Goal: Task Accomplishment & Management: Manage account settings

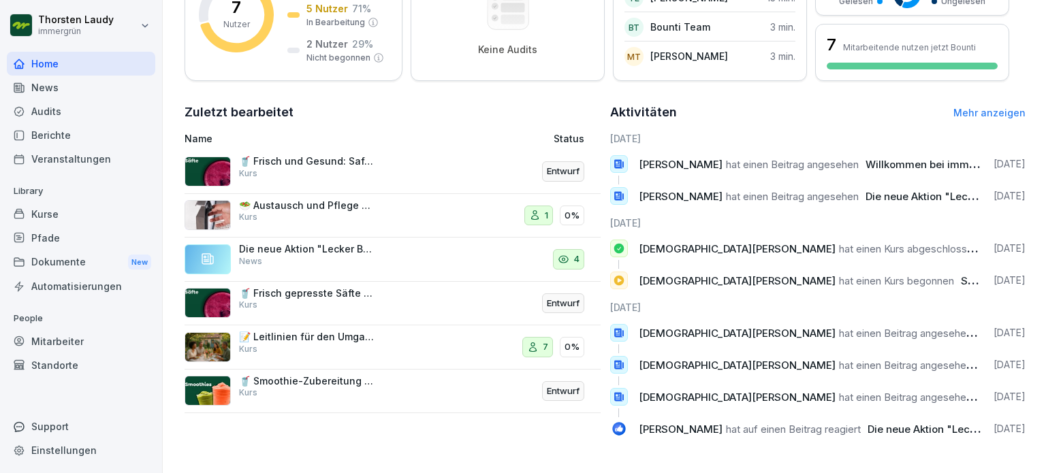
scroll to position [263, 0]
click at [56, 210] on div "Kurse" at bounding box center [81, 214] width 148 height 24
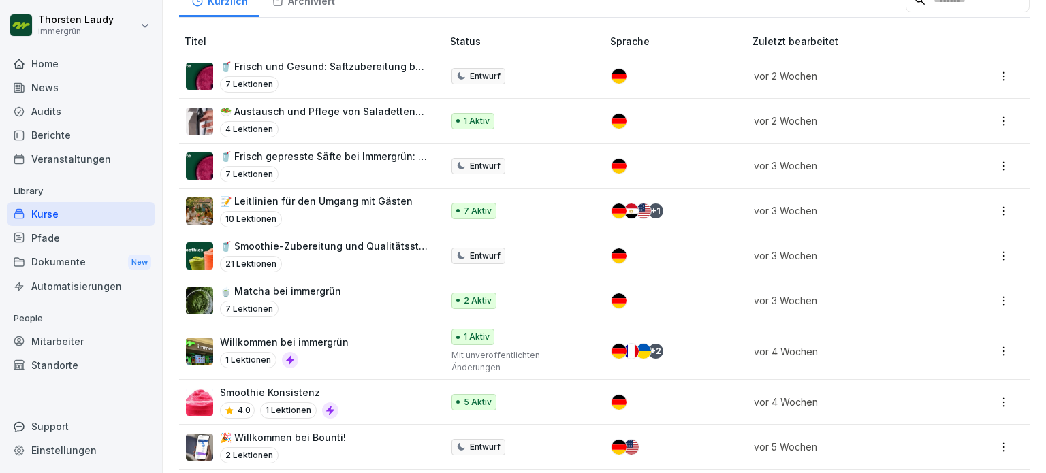
scroll to position [79, 0]
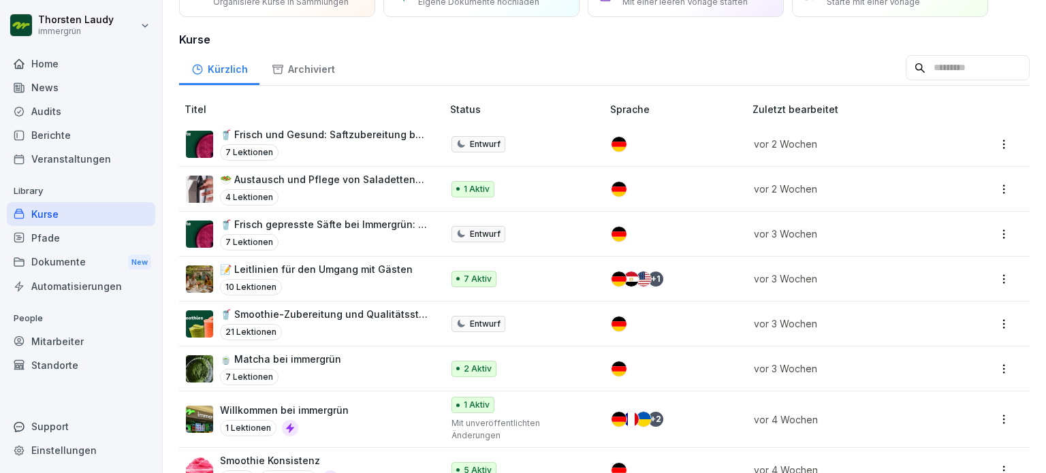
click at [302, 225] on p "🥤 Frisch gepresste Säfte bei Immergrün: Qualität und Prozesse" at bounding box center [324, 224] width 208 height 14
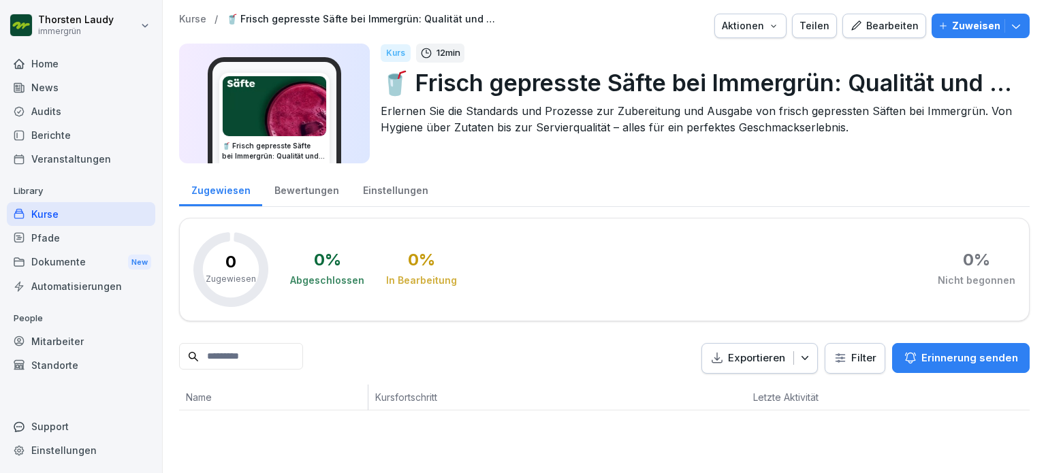
click at [880, 24] on div "Bearbeiten" at bounding box center [884, 25] width 69 height 15
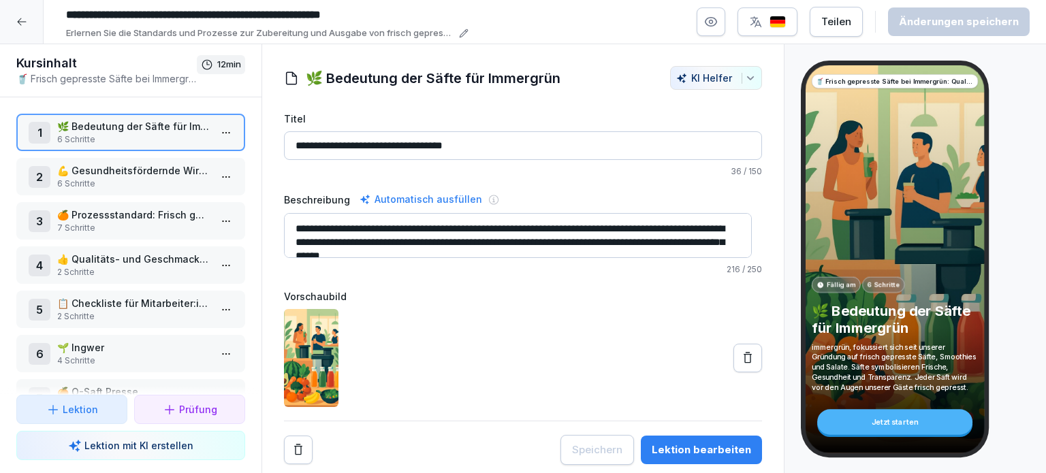
click at [94, 213] on p "🍊 Prozessstandard: Frisch gepresste Säfte" at bounding box center [133, 215] width 153 height 14
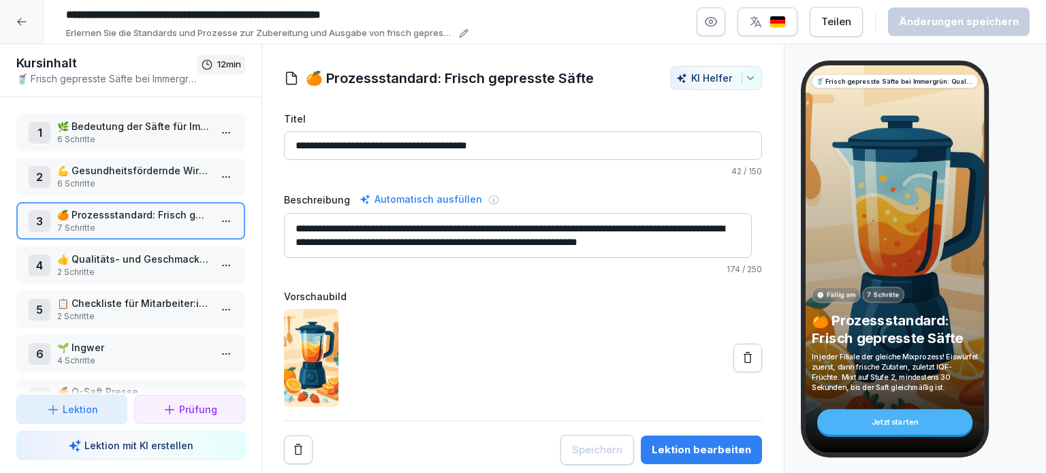
click at [24, 20] on icon at bounding box center [21, 21] width 11 height 11
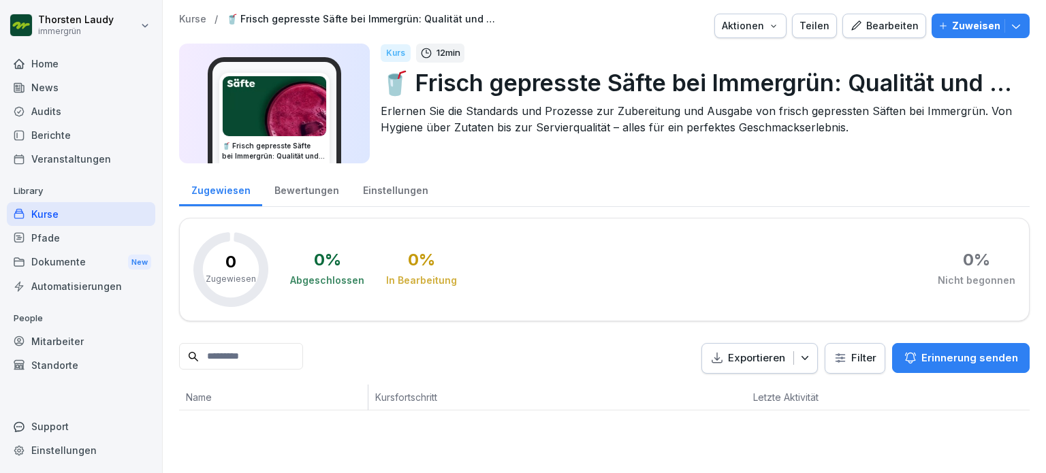
click at [47, 214] on div "Kurse" at bounding box center [81, 214] width 148 height 24
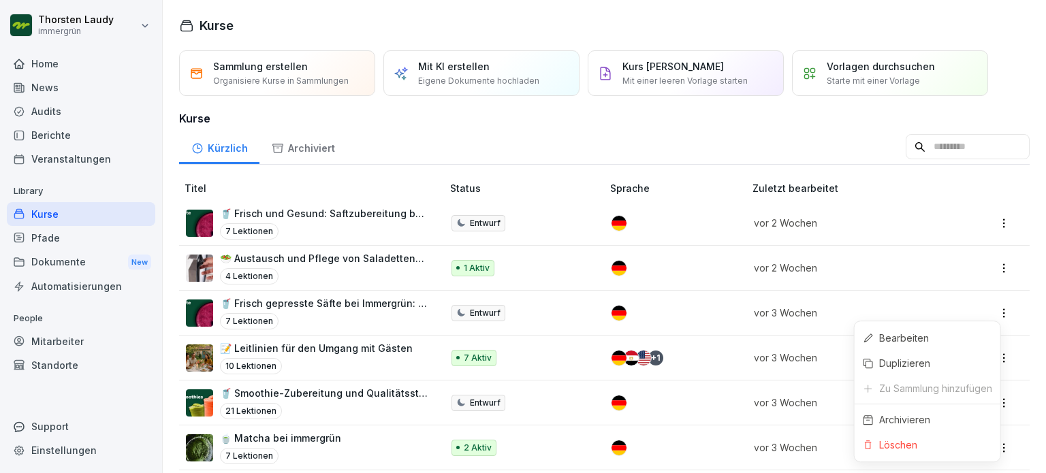
click at [991, 315] on html "Thorsten Laudy immergrün Home News Audits Berichte Veranstaltungen Library Kurs…" at bounding box center [523, 236] width 1046 height 473
click at [890, 447] on div "Löschen" at bounding box center [898, 445] width 38 height 14
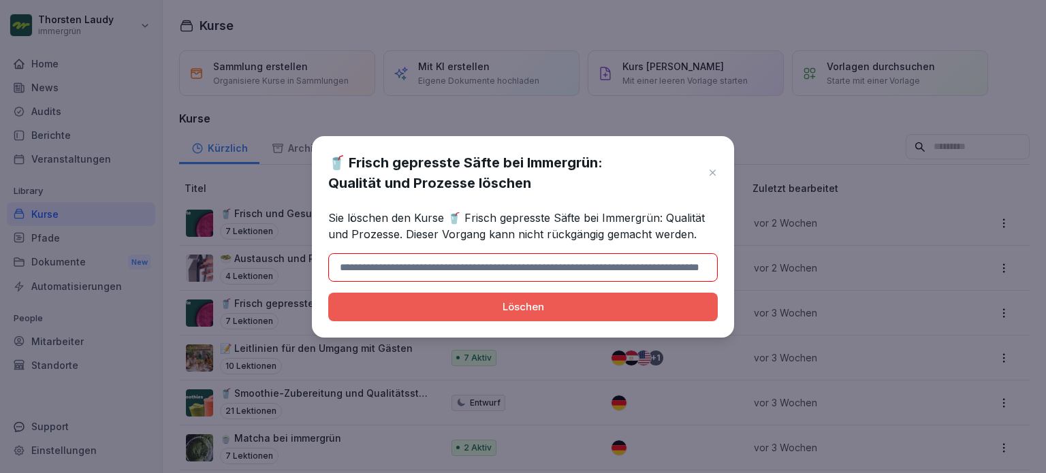
click at [503, 301] on div "Löschen" at bounding box center [523, 307] width 368 height 15
click at [444, 268] on input at bounding box center [522, 267] width 389 height 29
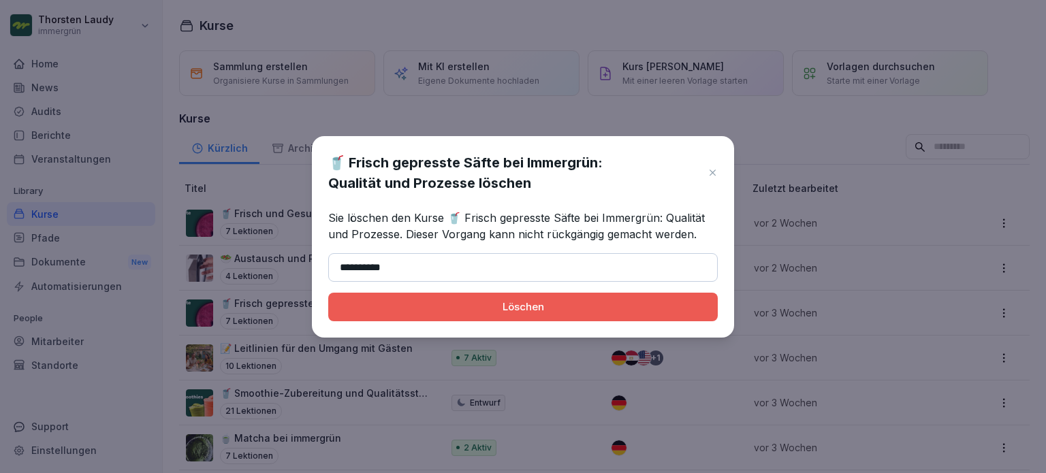
click at [525, 303] on div "Löschen" at bounding box center [523, 307] width 368 height 15
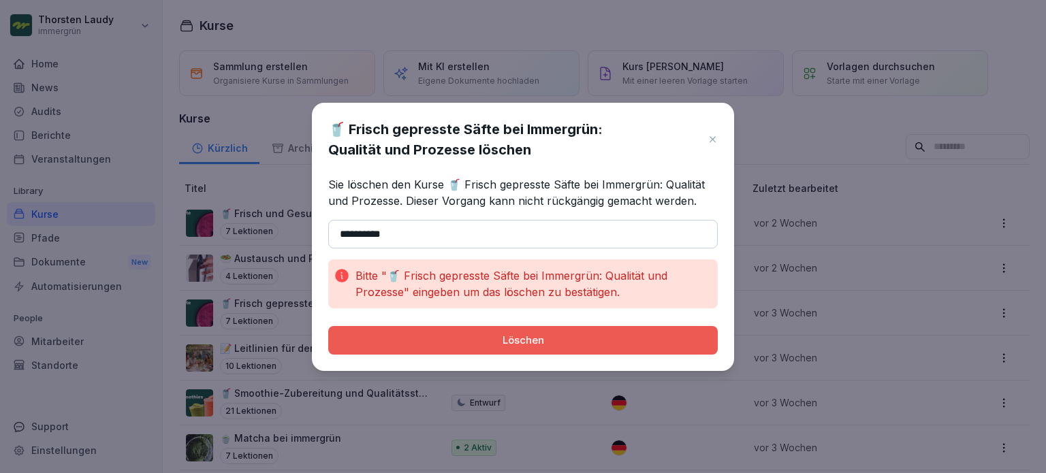
click at [521, 342] on div "Löschen" at bounding box center [523, 340] width 368 height 15
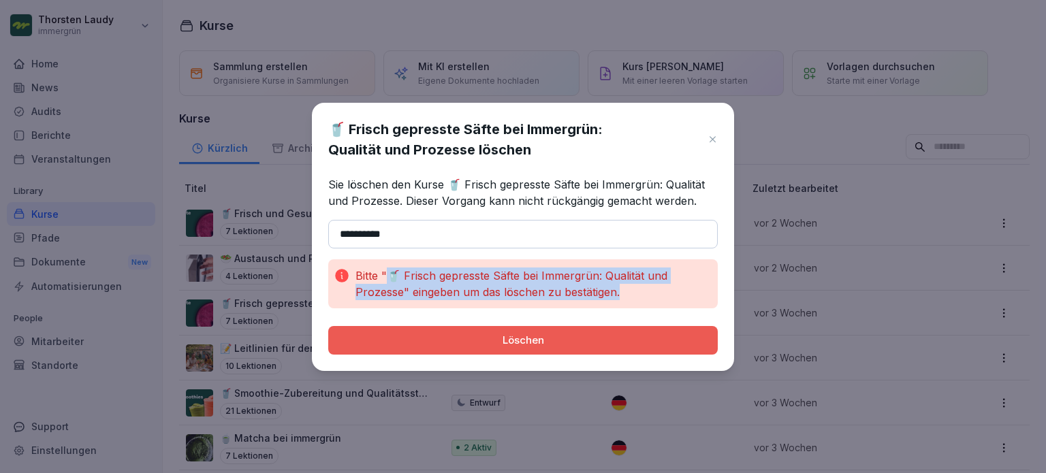
drag, startPoint x: 388, startPoint y: 274, endPoint x: 657, endPoint y: 304, distance: 270.6
click at [657, 304] on div "Bitte "🥤 Frisch gepresste Säfte bei Immergrün: Qualität und Prozesse" eingeben …" at bounding box center [522, 283] width 389 height 49
copy p "🥤 Frisch gepresste Säfte bei Immergrün: Qualität und Prozesse" eingeben um das …"
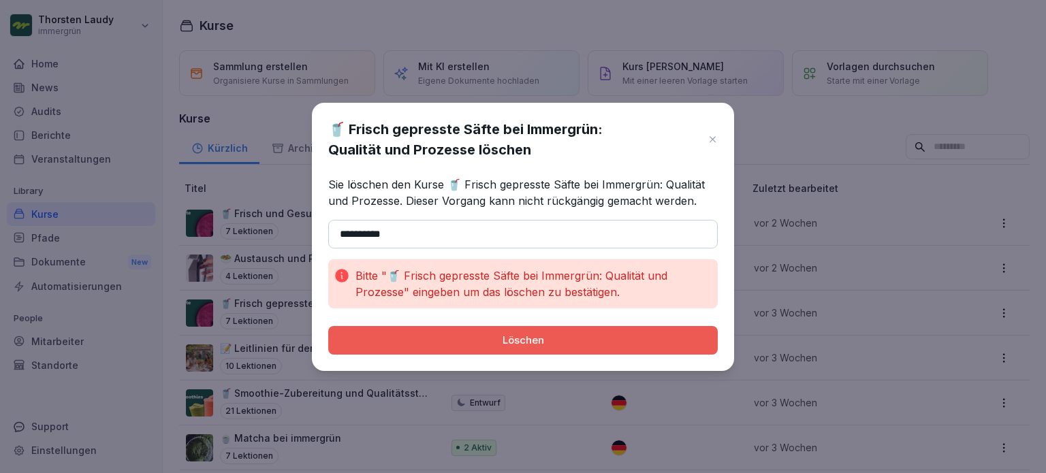
drag, startPoint x: 400, startPoint y: 236, endPoint x: 306, endPoint y: 233, distance: 94.7
click at [306, 233] on body "Thorsten Laudy immergrün Home News Audits Berichte Veranstaltungen Library Kurs…" at bounding box center [523, 236] width 1046 height 473
paste input "**********"
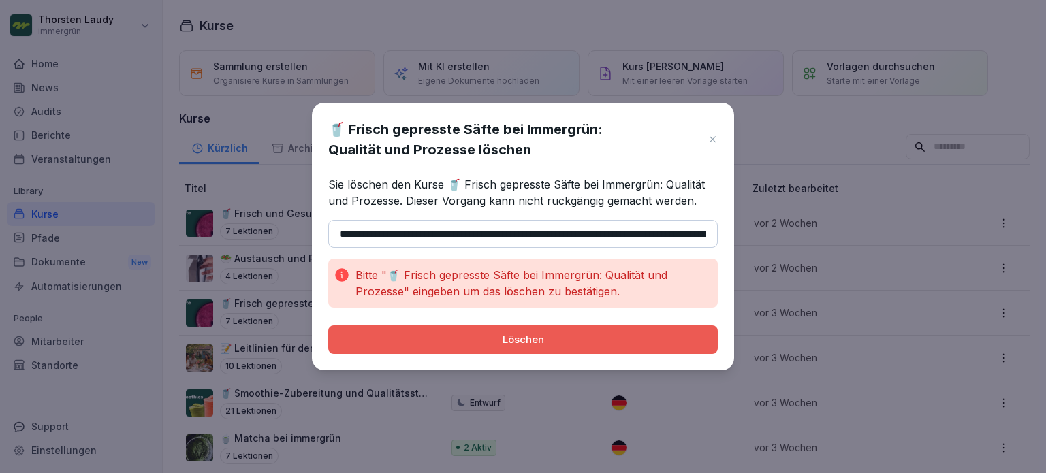
click at [523, 340] on div "Löschen" at bounding box center [523, 339] width 368 height 15
click at [388, 275] on p "Bitte "🥤 Frisch gepresste Säfte bei Immergrün: Qualität und Prozesse" eingeben …" at bounding box center [533, 283] width 357 height 33
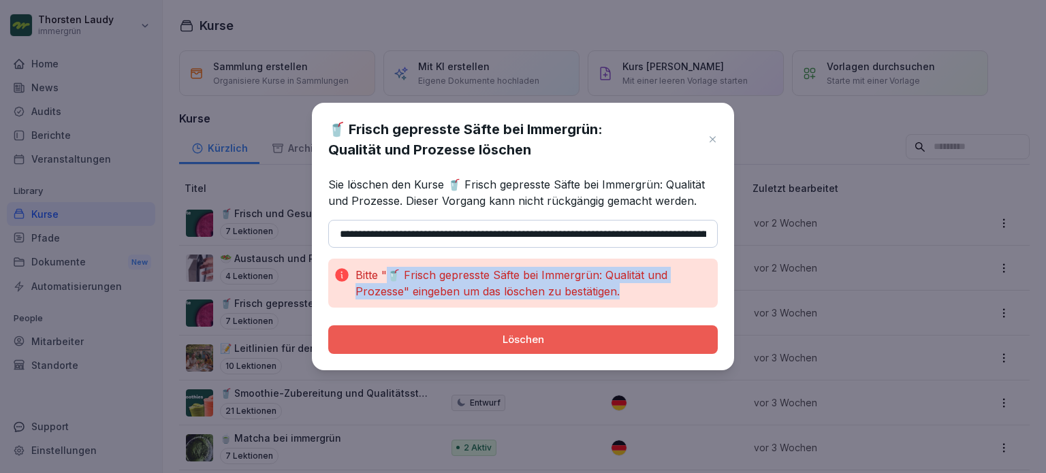
drag, startPoint x: 390, startPoint y: 272, endPoint x: 658, endPoint y: 290, distance: 268.9
click at [658, 290] on p "Bitte "🥤 Frisch gepresste Säfte bei Immergrün: Qualität und Prozesse" eingeben …" at bounding box center [533, 283] width 357 height 33
copy p "🥤 Frisch gepresste Säfte bei Immergrün: Qualität und Prozesse" eingeben um das …"
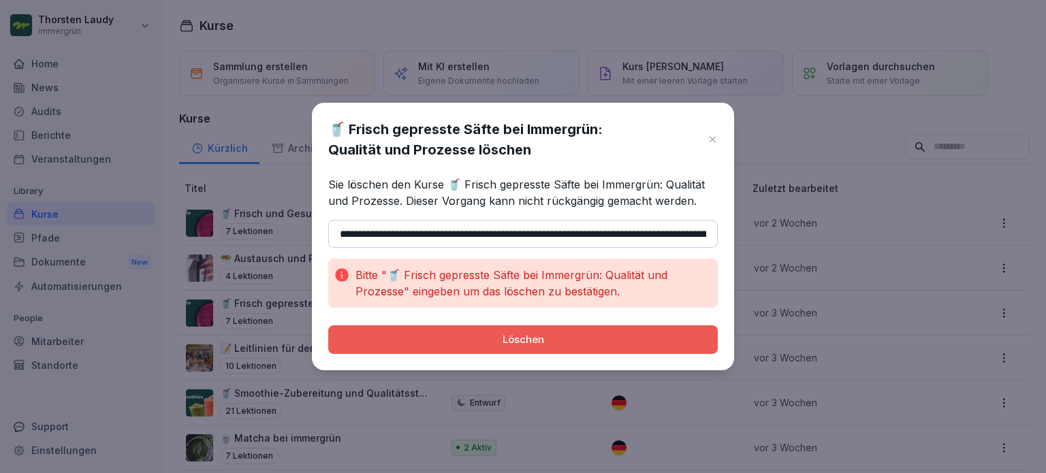
click at [628, 234] on input "**********" at bounding box center [522, 234] width 389 height 29
click at [328, 325] on button "Löschen" at bounding box center [522, 339] width 389 height 29
click at [698, 234] on input "**********" at bounding box center [522, 234] width 389 height 29
drag, startPoint x: 658, startPoint y: 233, endPoint x: 719, endPoint y: 233, distance: 60.6
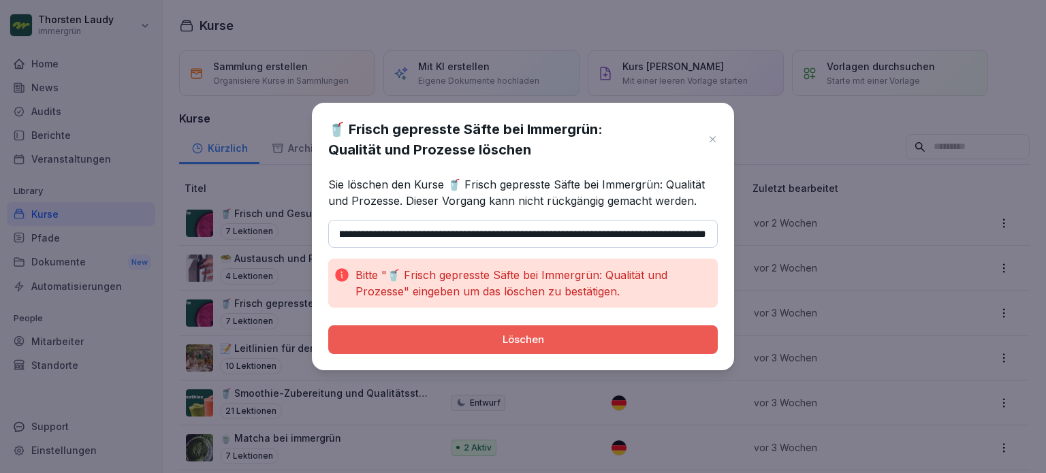
click at [719, 233] on div "**********" at bounding box center [523, 237] width 422 height 268
click at [328, 325] on button "Löschen" at bounding box center [522, 339] width 389 height 29
click at [515, 343] on div "Löschen" at bounding box center [523, 339] width 368 height 15
click at [652, 236] on input "**********" at bounding box center [522, 234] width 389 height 29
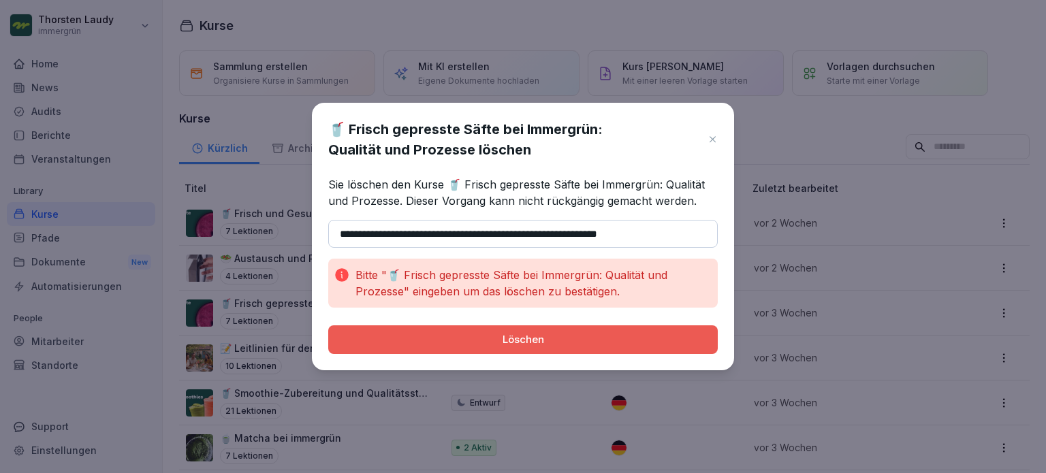
type input "**********"
click at [532, 339] on div "Löschen" at bounding box center [523, 339] width 368 height 15
click at [479, 338] on div "Löschen" at bounding box center [523, 339] width 368 height 15
click at [342, 231] on input "**********" at bounding box center [522, 234] width 389 height 29
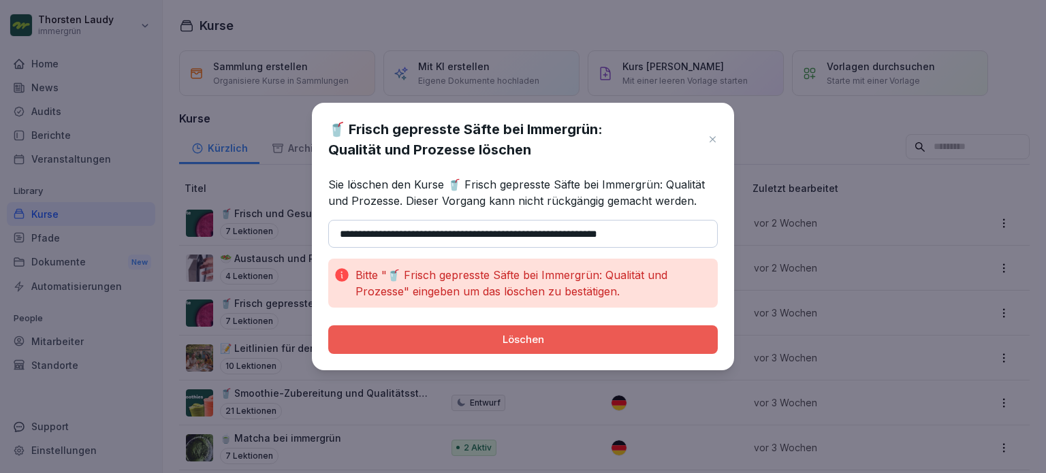
click at [510, 337] on div "Löschen" at bounding box center [523, 339] width 368 height 15
click at [417, 296] on p "Bitte "🥤 Frisch gepresste Säfte bei Immergrün: Qualität und Prozesse" eingeben …" at bounding box center [533, 283] width 357 height 33
click at [428, 233] on input "**********" at bounding box center [522, 234] width 389 height 29
click at [714, 135] on icon at bounding box center [712, 140] width 10 height 14
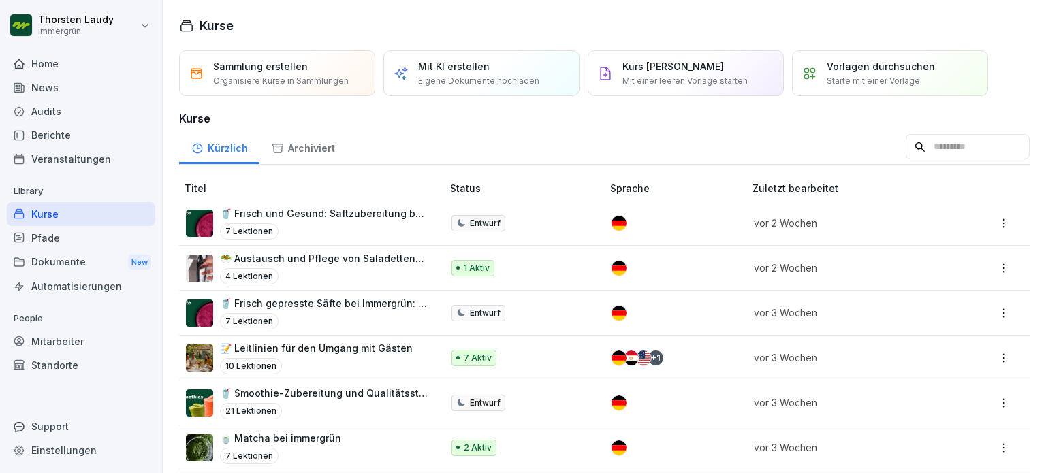
click at [300, 210] on p "🥤 Frisch und Gesund: Saftzubereitung bei immergrün" at bounding box center [324, 213] width 208 height 14
click at [304, 209] on p "🥤 Frisch und Gesund: Saftzubereitung bei immergrün" at bounding box center [324, 213] width 208 height 14
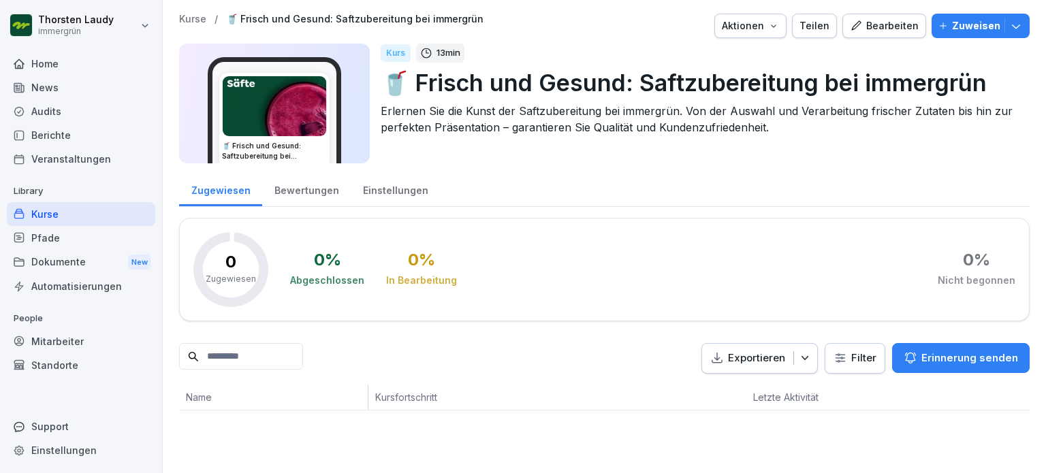
click at [884, 24] on div "Bearbeiten" at bounding box center [884, 25] width 69 height 15
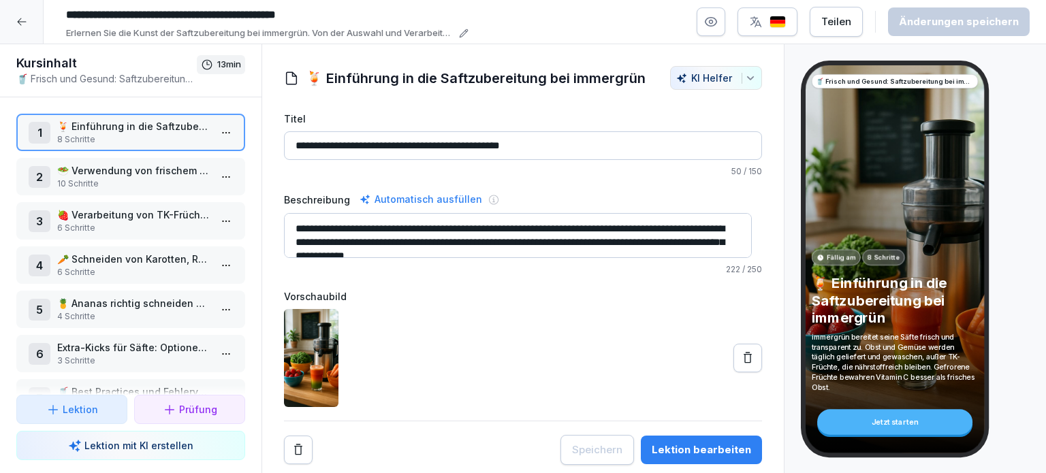
click at [22, 25] on icon at bounding box center [21, 21] width 11 height 11
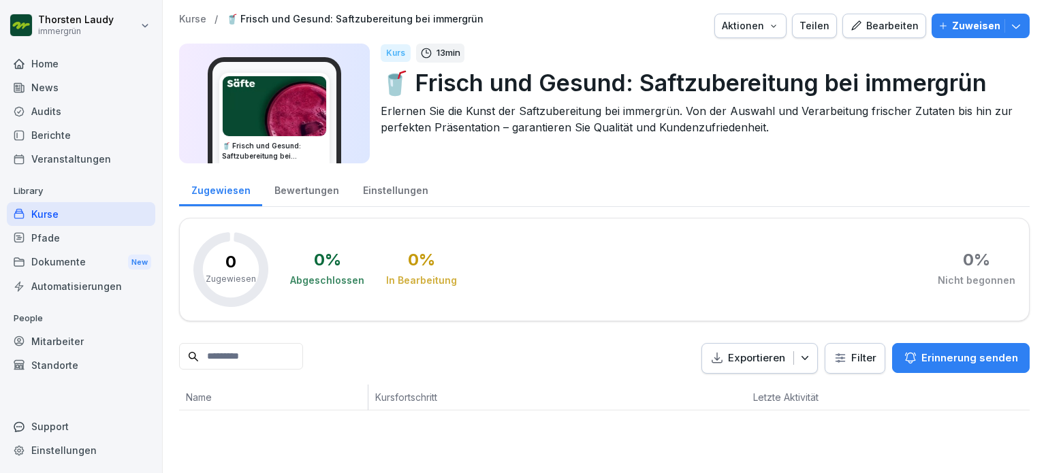
click at [645, 84] on p "🥤 Frisch und Gesund: Saftzubereitung bei immergrün" at bounding box center [700, 82] width 638 height 35
click at [641, 88] on p "🥤 Frisch und Gesund: Saftzubereitung bei immergrün" at bounding box center [700, 82] width 638 height 35
click at [863, 31] on div "Bearbeiten" at bounding box center [884, 25] width 69 height 15
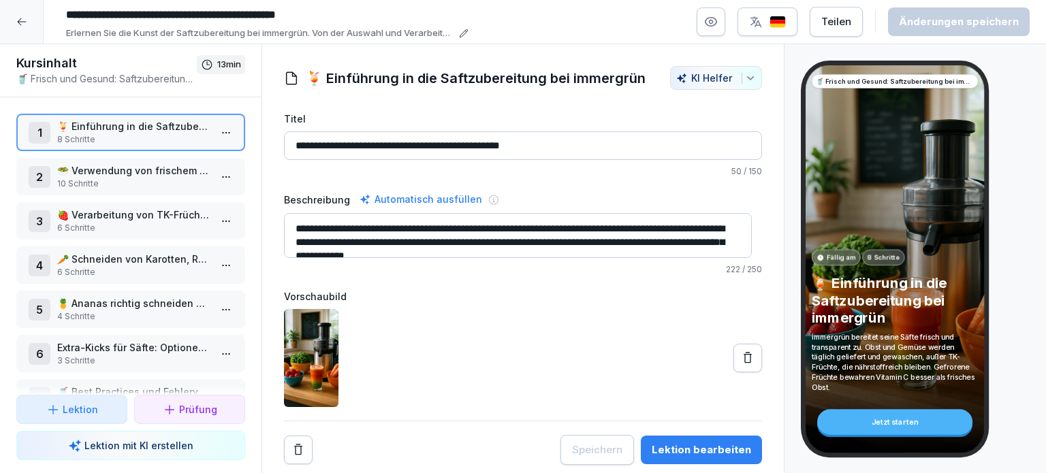
click at [310, 144] on input "**********" at bounding box center [523, 145] width 478 height 29
click at [12, 20] on div at bounding box center [22, 22] width 44 height 44
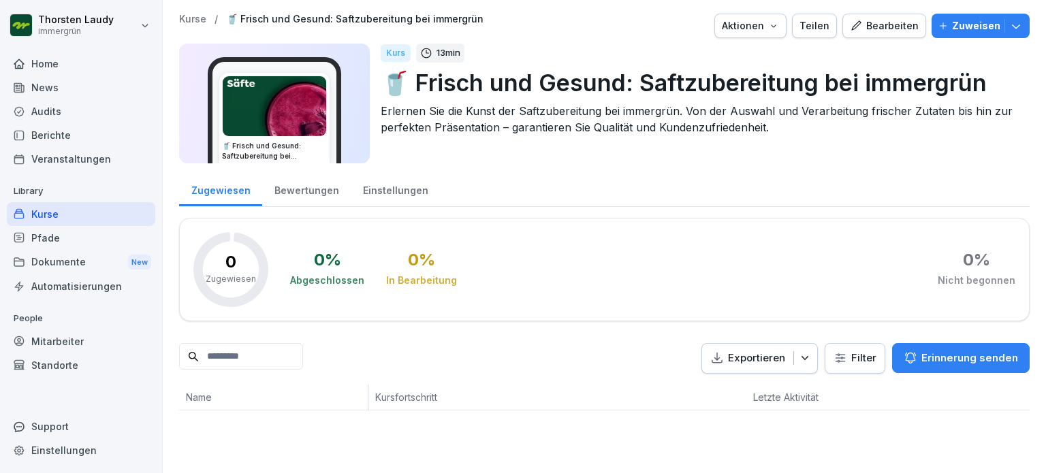
click at [39, 212] on div "Kurse" at bounding box center [81, 214] width 148 height 24
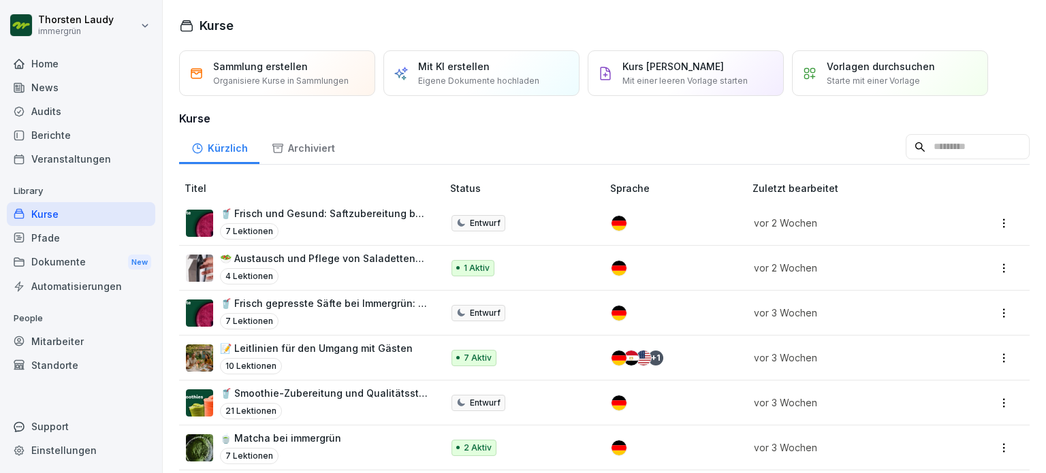
click at [991, 222] on html "[PERSON_NAME] immergrün Home News Audits Berichte Veranstaltungen Library Kurse…" at bounding box center [523, 236] width 1046 height 473
click at [918, 252] on div "Bearbeiten" at bounding box center [904, 249] width 50 height 14
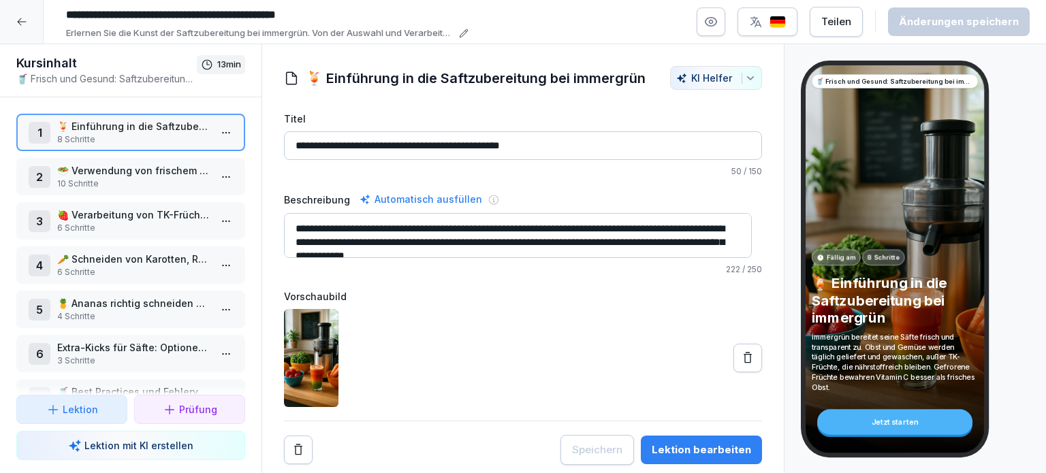
click at [125, 72] on p "🥤 Frisch und Gesund: Saftzubereitung bei immergrün" at bounding box center [106, 78] width 180 height 14
click at [123, 82] on p "🥤 Frisch und Gesund: Saftzubereitung bei immergrün" at bounding box center [106, 78] width 180 height 14
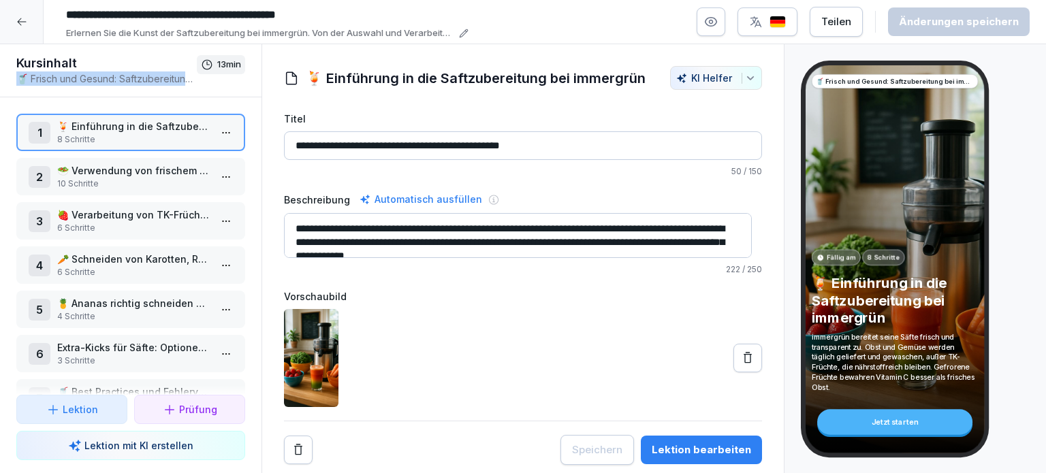
click at [35, 76] on p "🥤 Frisch und Gesund: Saftzubereitung bei immergrün" at bounding box center [106, 78] width 180 height 14
click at [32, 79] on p "🥤 Frisch und Gesund: Saftzubereitung bei immergrün" at bounding box center [106, 78] width 180 height 14
click at [31, 79] on p "🥤 Frisch und Gesund: Saftzubereitung bei immergrün" at bounding box center [106, 78] width 180 height 14
click at [309, 145] on input "**********" at bounding box center [523, 145] width 478 height 29
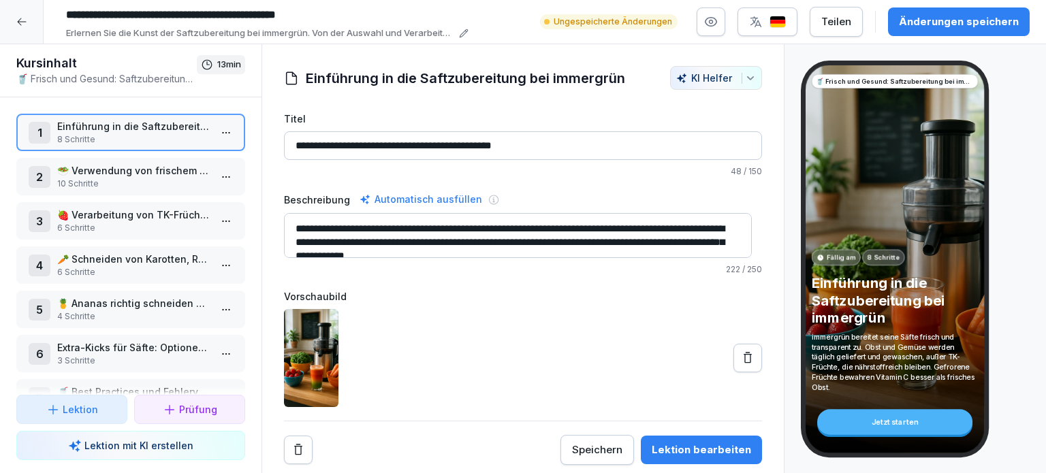
type input "**********"
click at [20, 21] on icon at bounding box center [21, 21] width 9 height 7
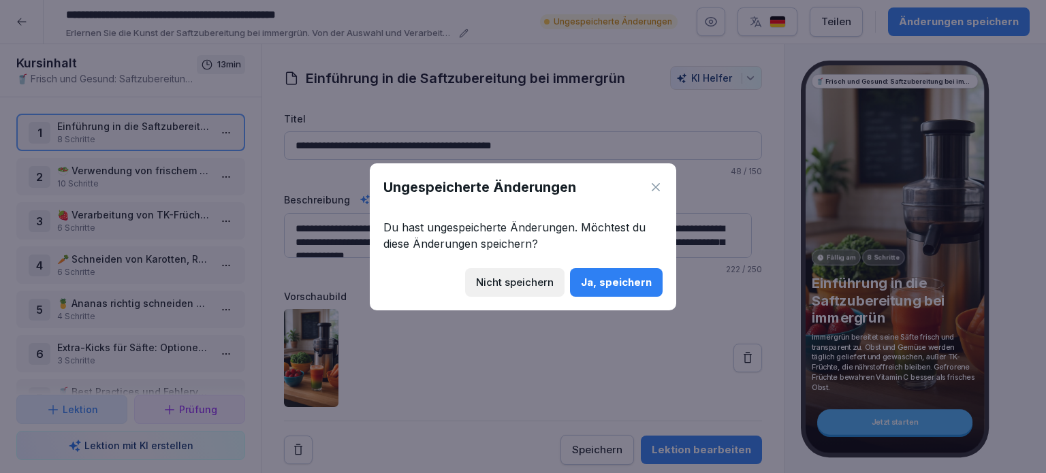
click at [538, 280] on div "Nicht speichern" at bounding box center [515, 282] width 78 height 15
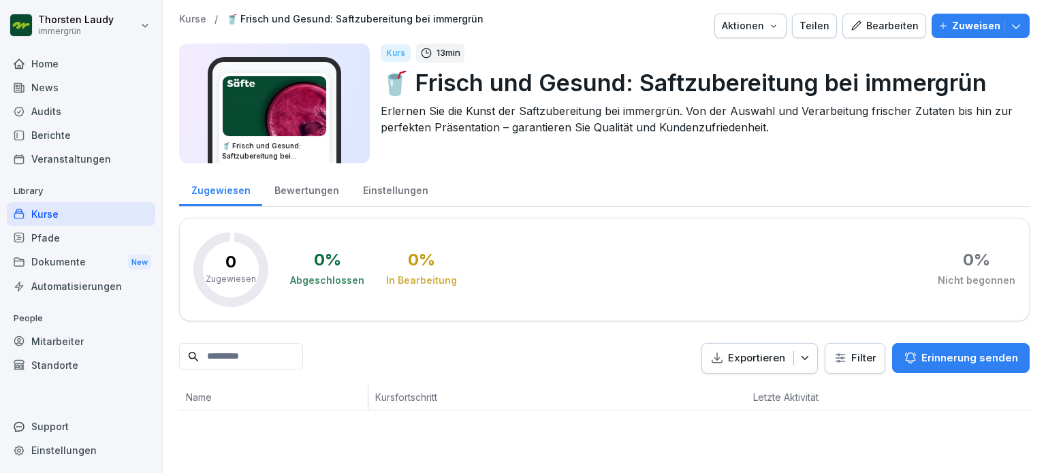
click at [645, 88] on p "🥤 Frisch und Gesund: Saftzubereitung bei immergrün" at bounding box center [700, 82] width 638 height 35
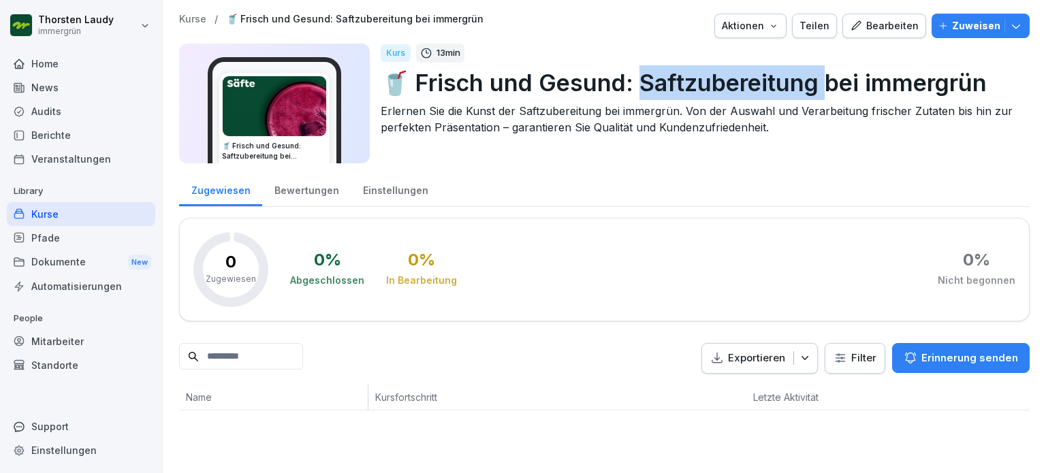
click at [645, 88] on p "🥤 Frisch und Gesund: Saftzubereitung bei immergrün" at bounding box center [700, 82] width 638 height 35
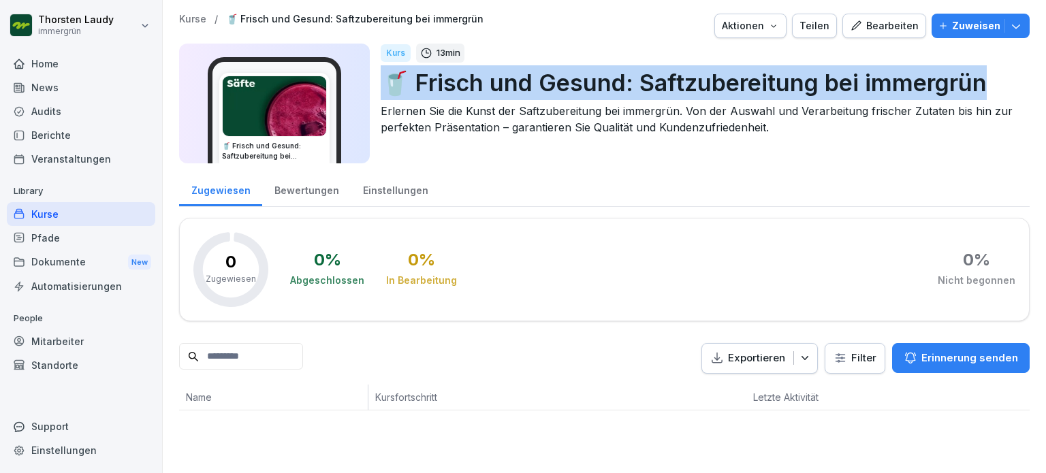
click at [645, 88] on p "🥤 Frisch und Gesund: Saftzubereitung bei immergrün" at bounding box center [700, 82] width 638 height 35
click at [644, 86] on p "🥤 Frisch und Gesund: Saftzubereitung bei immergrün" at bounding box center [700, 82] width 638 height 35
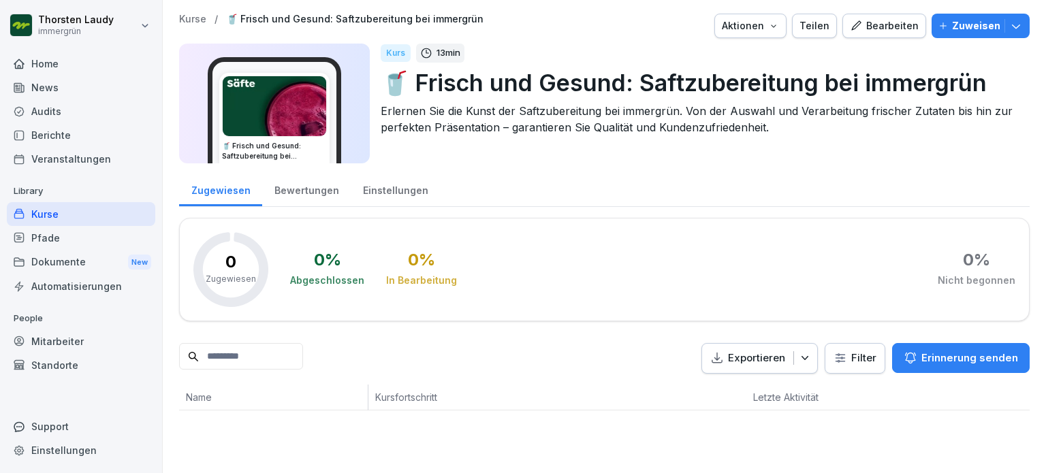
click at [891, 26] on div "Bearbeiten" at bounding box center [884, 25] width 69 height 15
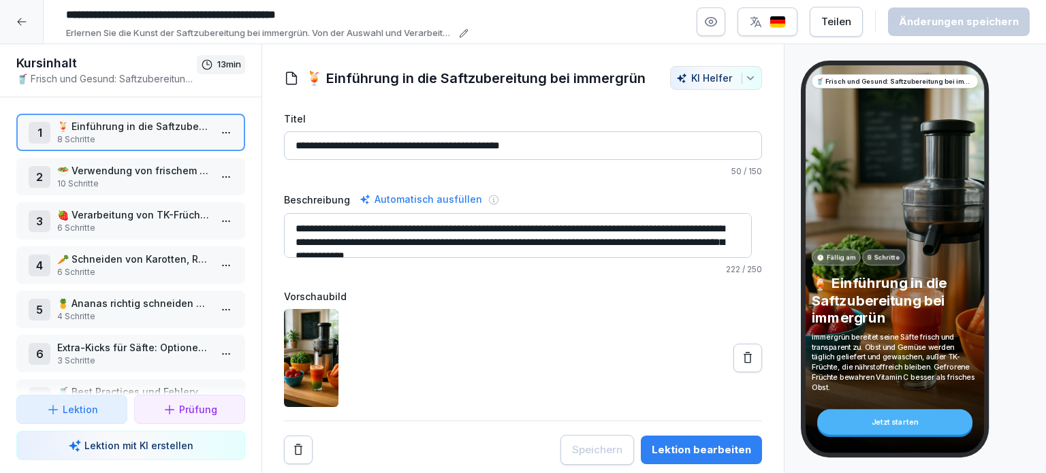
click at [370, 76] on h1 "🍹 Einführung in die Saftzubereitung bei immergrün" at bounding box center [476, 78] width 340 height 20
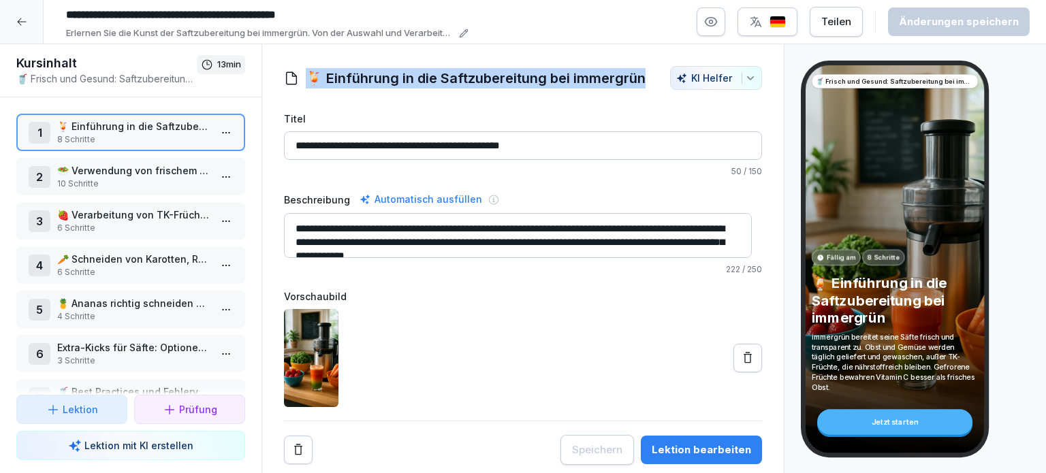
click at [370, 76] on h1 "🍹 Einführung in die Saftzubereitung bei immergrün" at bounding box center [476, 78] width 340 height 20
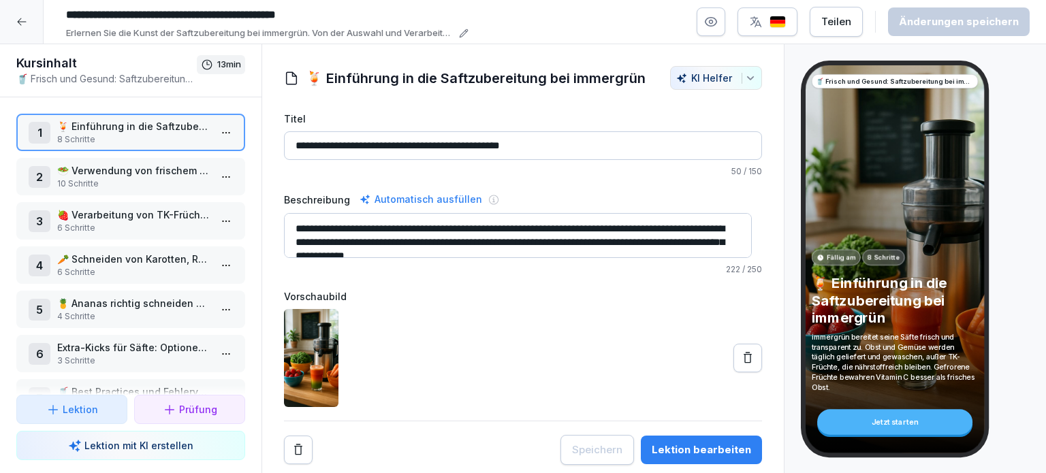
click at [290, 81] on icon at bounding box center [291, 78] width 15 height 15
click at [120, 71] on p "🥤 Frisch und Gesund: Saftzubereitung bei immergrün" at bounding box center [106, 78] width 180 height 14
click at [120, 73] on p "🥤 Frisch und Gesund: Saftzubereitung bei immergrün" at bounding box center [106, 78] width 180 height 14
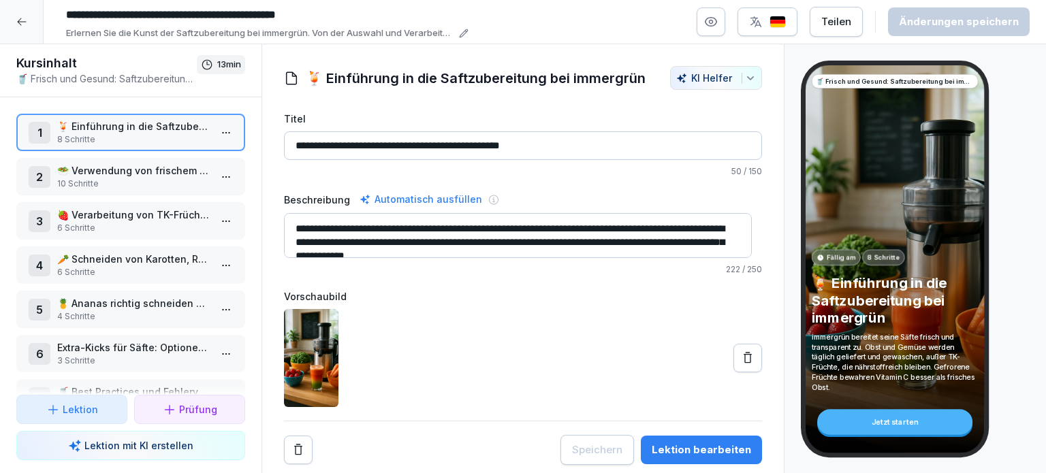
click at [94, 18] on input "**********" at bounding box center [264, 14] width 409 height 23
click at [84, 14] on input "**********" at bounding box center [264, 14] width 409 height 23
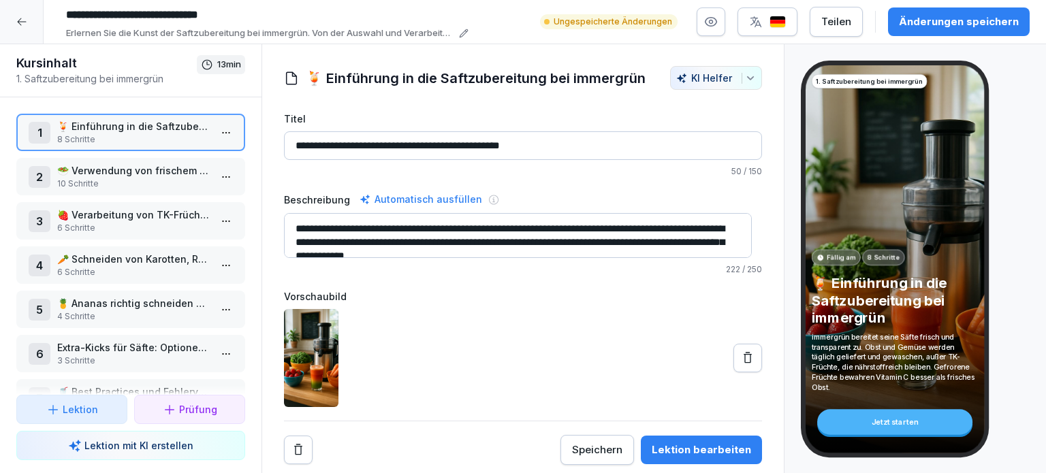
type input "**********"
click at [601, 449] on div "Speichern" at bounding box center [597, 450] width 50 height 15
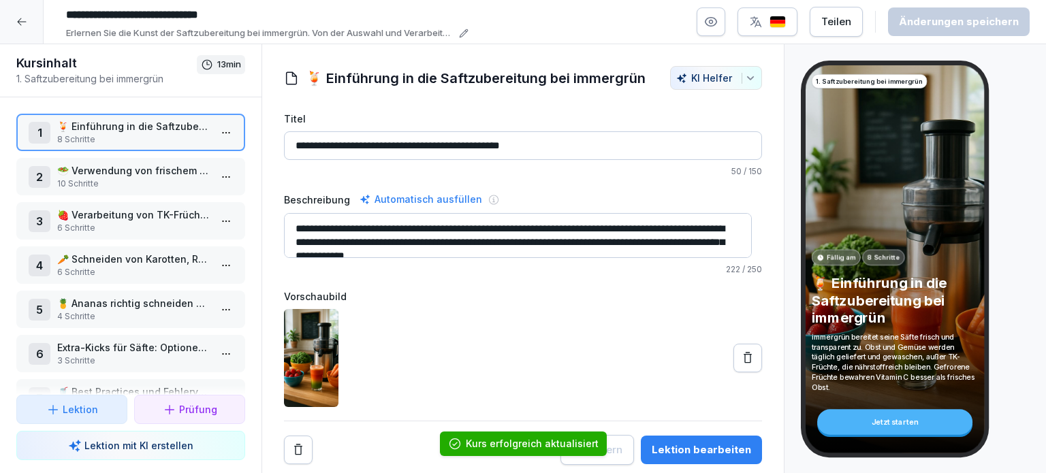
click at [615, 450] on ol "Kurs erfolgreich aktualisiert" at bounding box center [523, 444] width 266 height 59
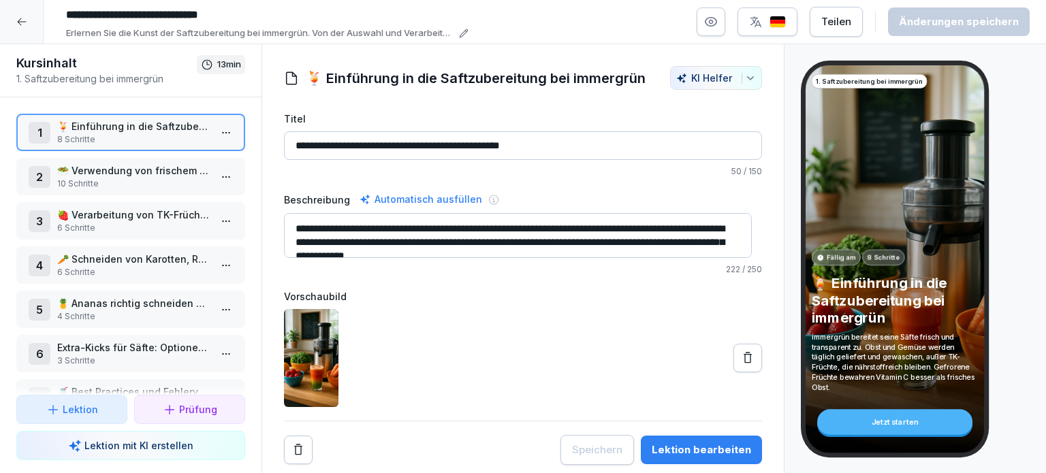
click at [18, 25] on icon at bounding box center [21, 21] width 11 height 11
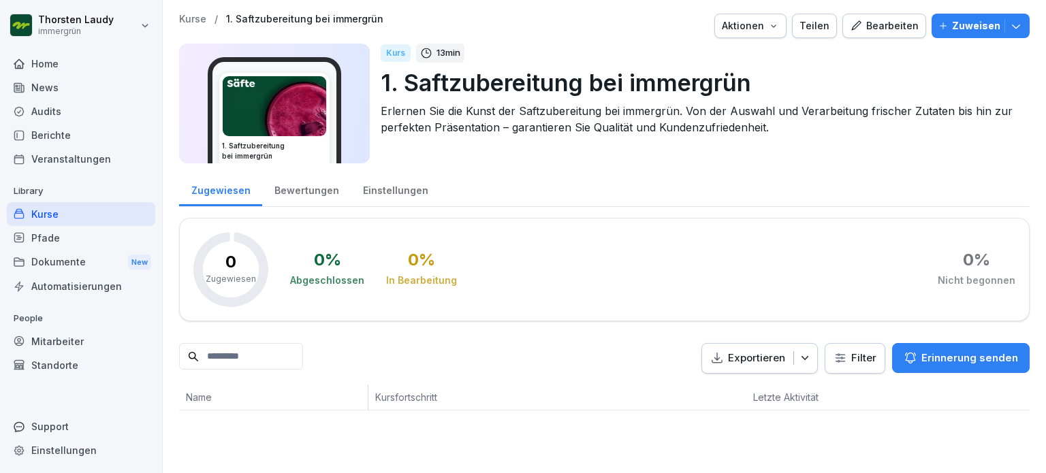
click at [409, 83] on p "1. Saftzubereitung bei immergrün" at bounding box center [700, 82] width 638 height 35
click at [249, 16] on p "1. Saftzubereitung bei immergrün" at bounding box center [304, 20] width 157 height 12
click at [48, 214] on div "Kurse" at bounding box center [81, 214] width 148 height 24
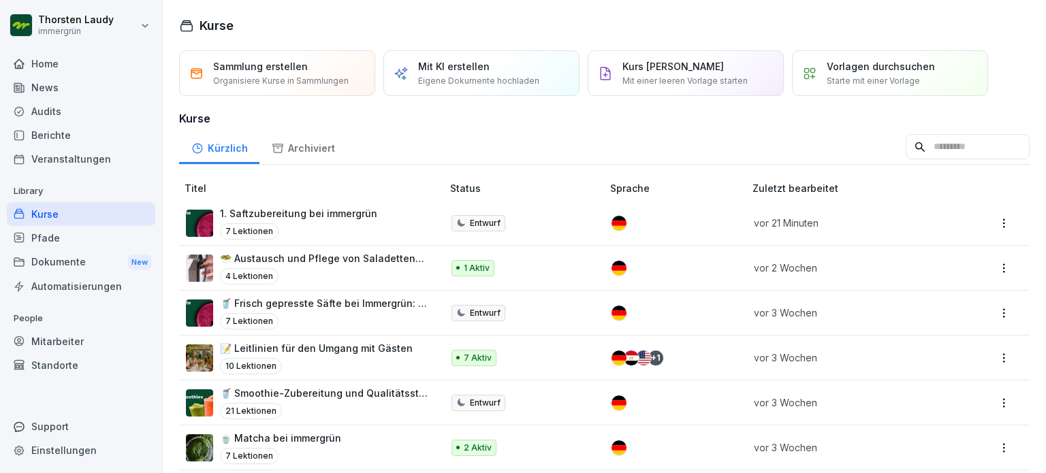
click at [307, 211] on p "1. Saftzubereitung bei immergrün" at bounding box center [298, 213] width 157 height 14
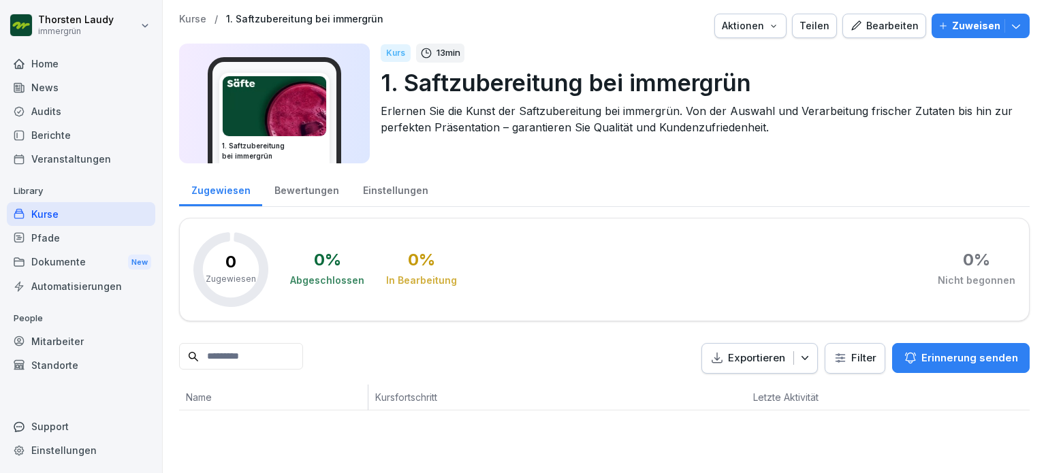
click at [58, 216] on div "Kurse" at bounding box center [81, 214] width 148 height 24
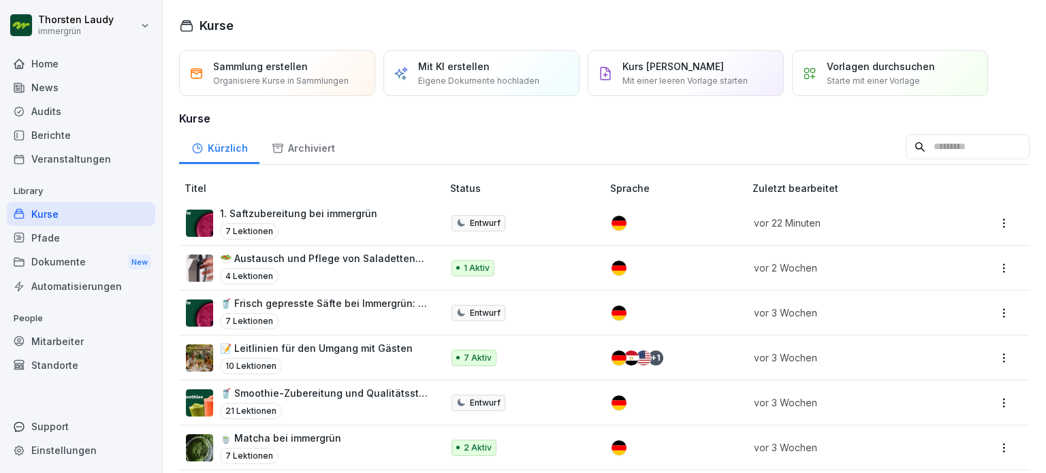
click at [446, 71] on p "Mit KI erstellen" at bounding box center [453, 66] width 71 height 14
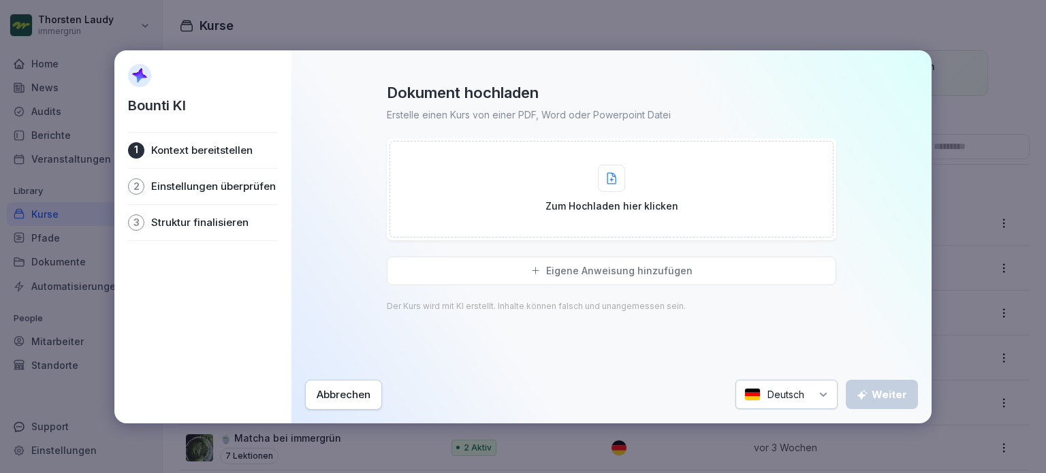
click at [616, 182] on icon at bounding box center [612, 178] width 10 height 12
click at [613, 179] on icon at bounding box center [612, 178] width 10 height 12
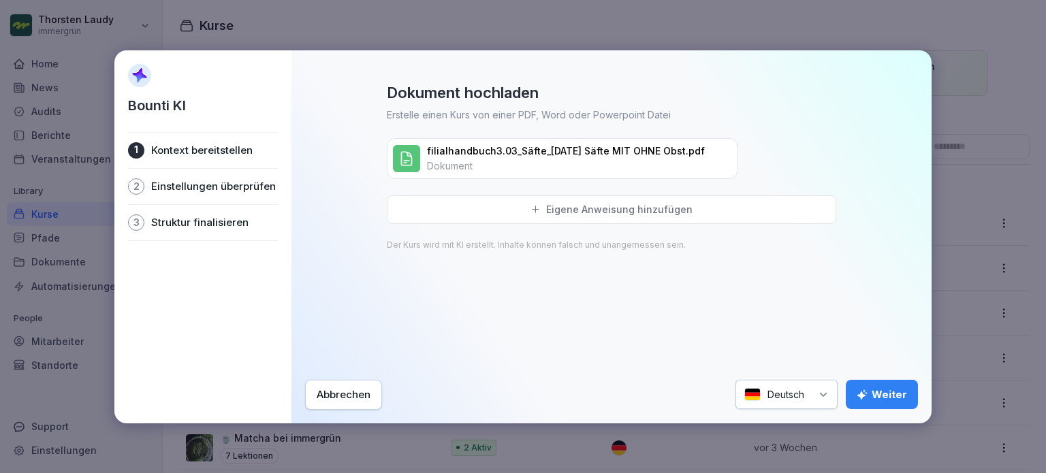
click at [874, 394] on div "Weiter" at bounding box center [882, 394] width 50 height 15
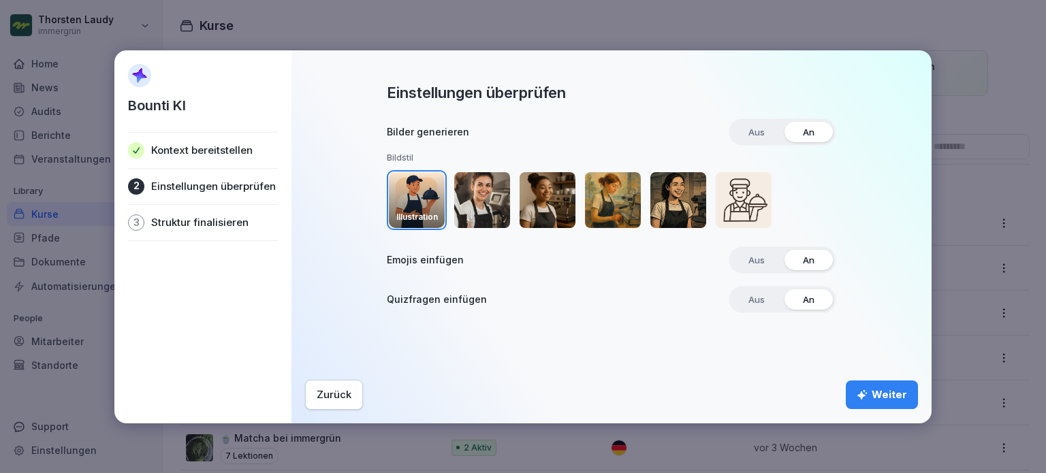
click at [475, 202] on img "button" at bounding box center [482, 200] width 56 height 56
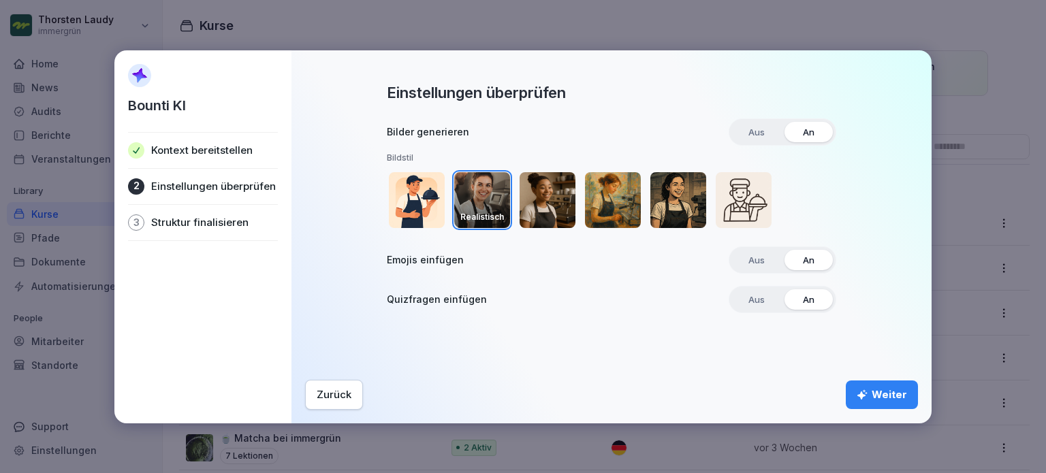
click at [875, 397] on div "Weiter" at bounding box center [882, 394] width 50 height 15
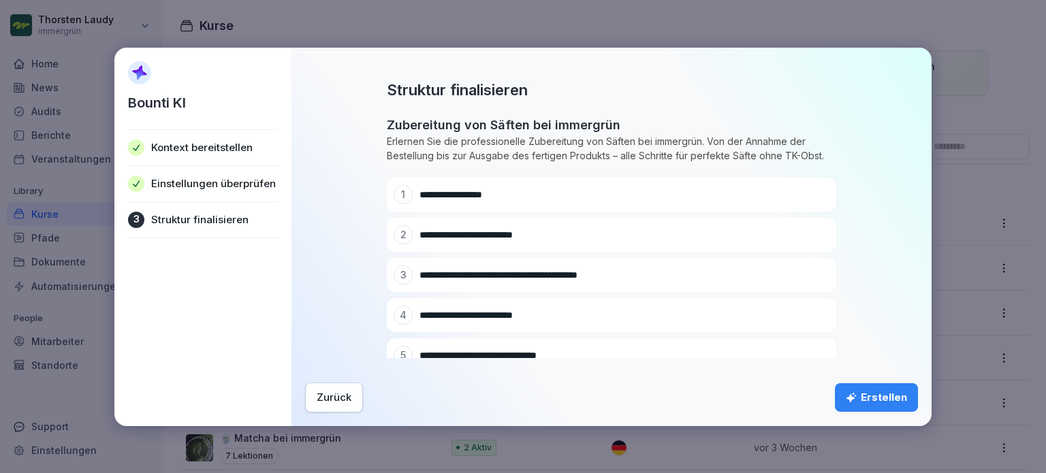
scroll to position [68, 0]
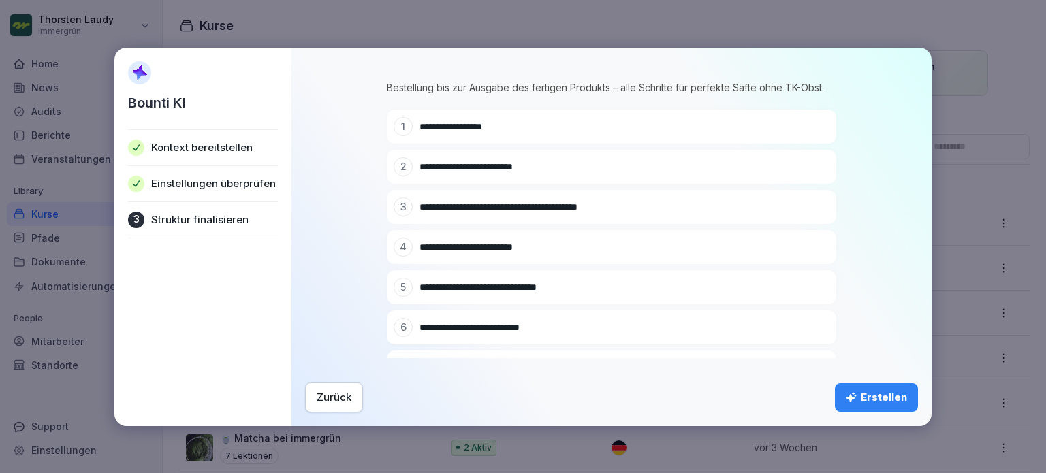
click at [794, 250] on icon at bounding box center [798, 246] width 8 height 8
type input "**********"
click at [793, 289] on icon at bounding box center [798, 288] width 10 height 10
drag, startPoint x: 498, startPoint y: 285, endPoint x: 406, endPoint y: 287, distance: 91.9
click at [406, 287] on div "**********" at bounding box center [587, 287] width 387 height 19
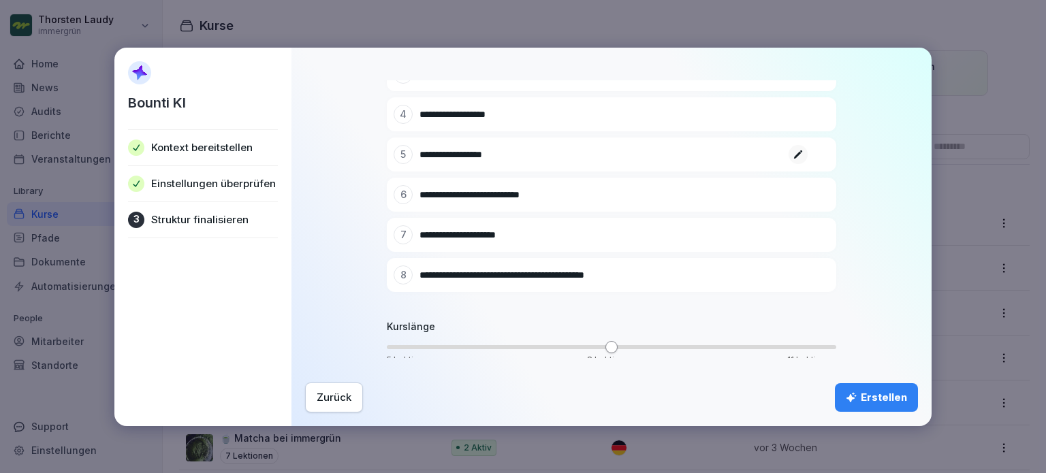
scroll to position [204, 0]
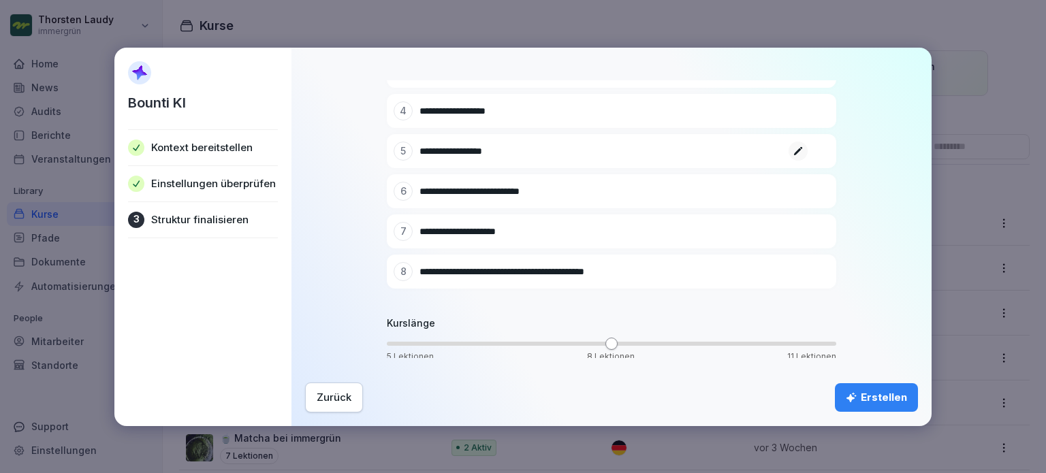
type input "**********"
click at [879, 394] on div "Erstellen" at bounding box center [876, 397] width 61 height 15
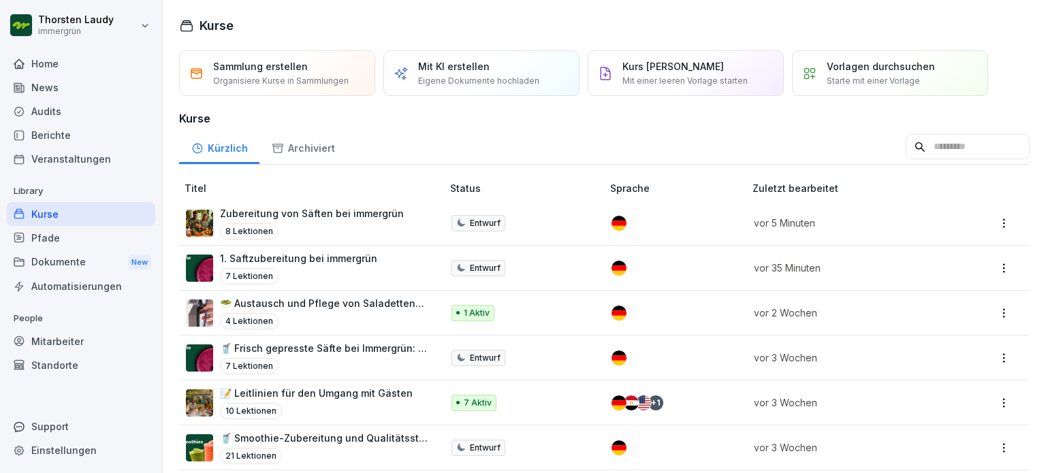
click at [269, 212] on p "Zubereitung von Säften bei immergrün" at bounding box center [312, 213] width 184 height 14
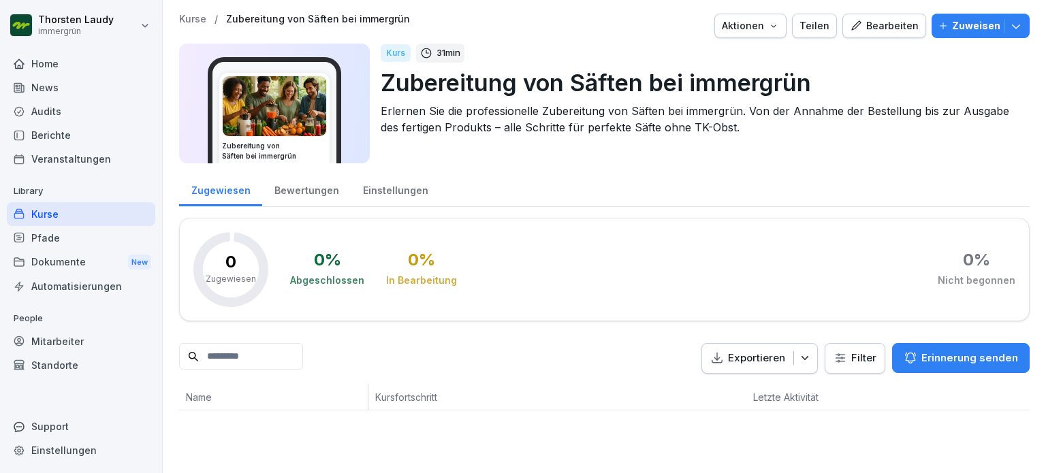
click at [881, 27] on div "Bearbeiten" at bounding box center [884, 25] width 69 height 15
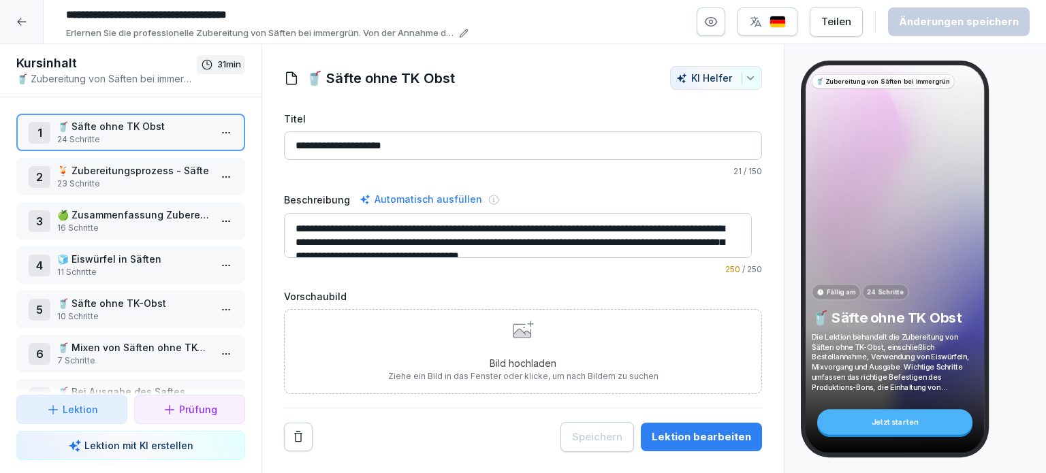
click at [131, 170] on p "🍹 Zubereitungsprozess - Säfte" at bounding box center [133, 170] width 153 height 14
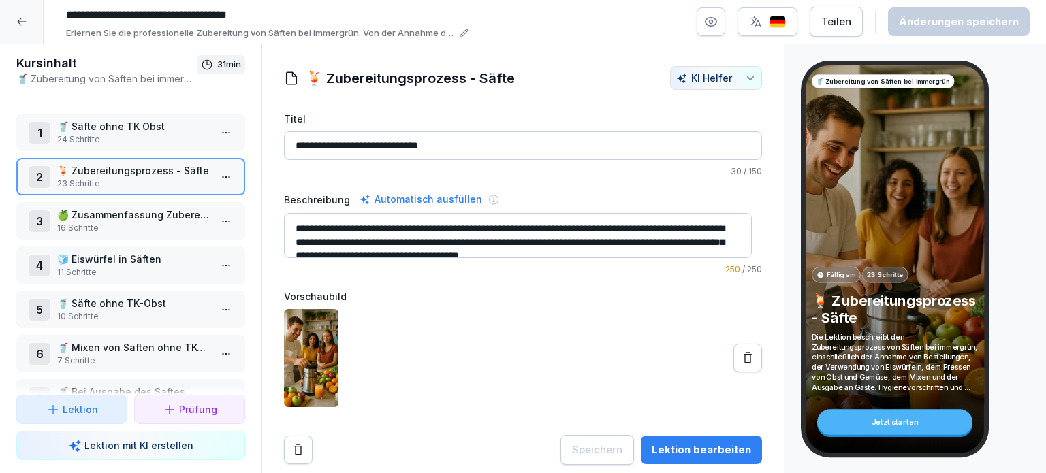
click at [125, 217] on p "🍏 Zusammenfassung Zubereitung Säfte ohne TK-Obst" at bounding box center [133, 215] width 153 height 14
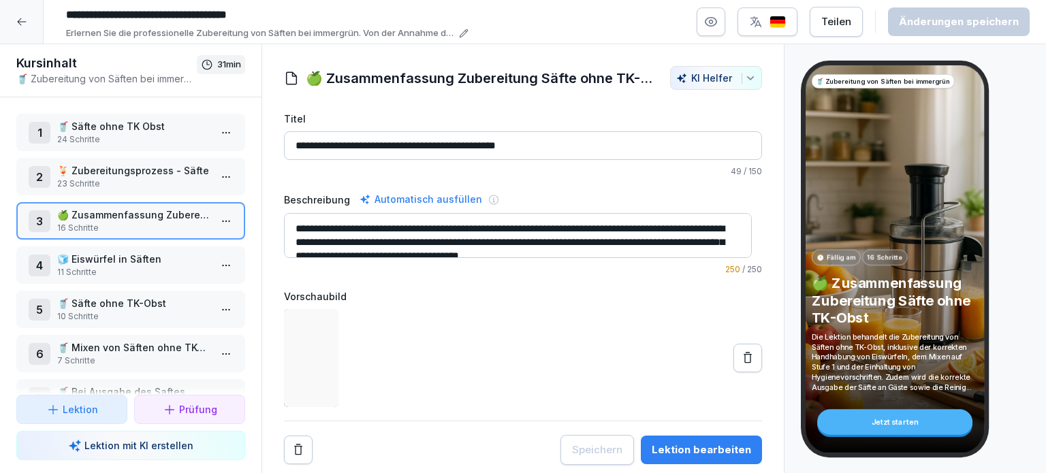
click at [117, 266] on p "11 Schritte" at bounding box center [133, 272] width 153 height 12
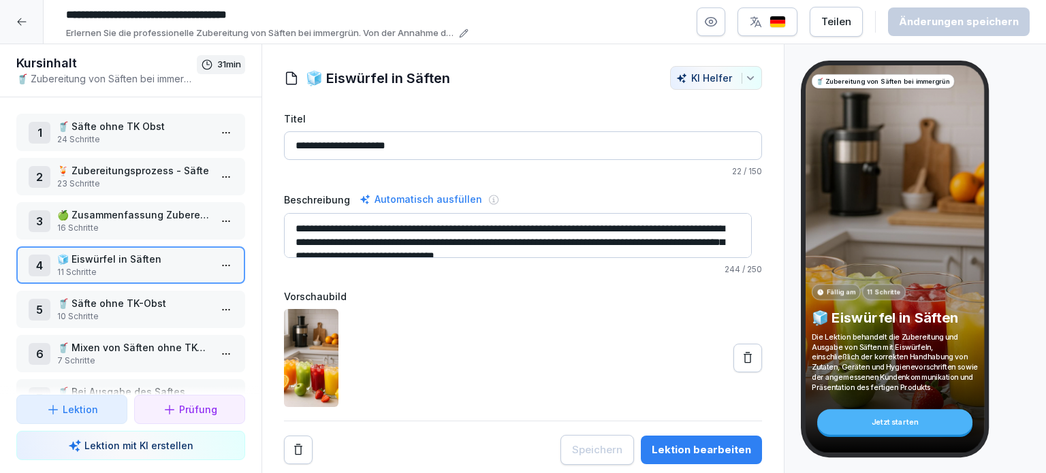
click at [107, 129] on p "🥤 Säfte ohne TK Obst" at bounding box center [133, 126] width 153 height 14
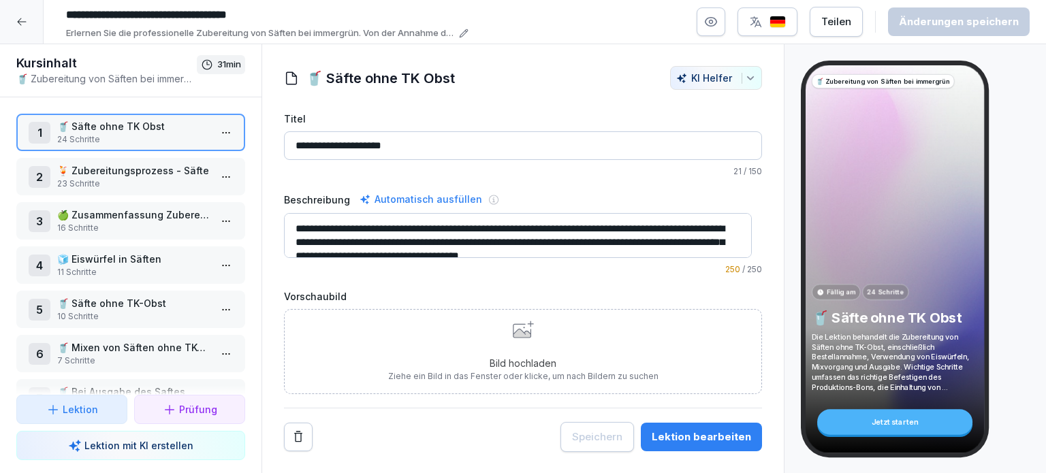
click at [21, 18] on icon at bounding box center [21, 21] width 11 height 11
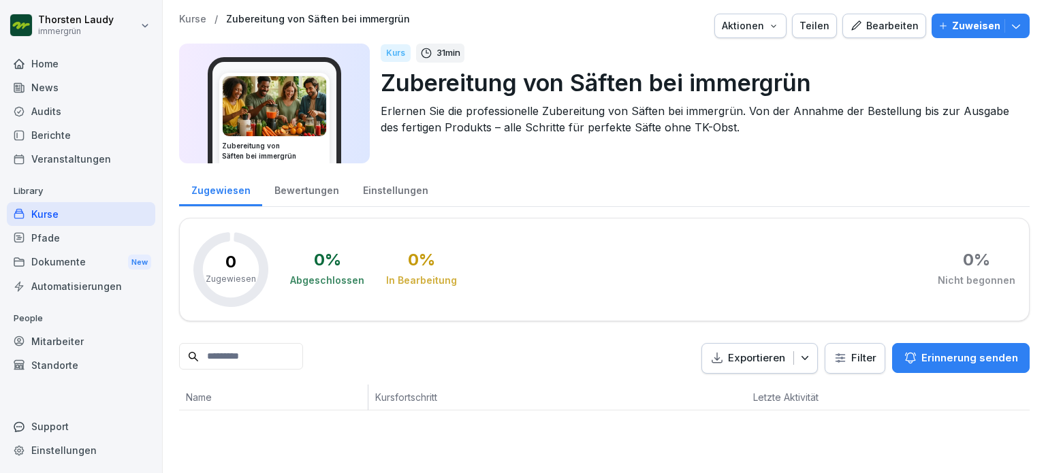
click at [901, 27] on div "Bearbeiten" at bounding box center [884, 25] width 69 height 15
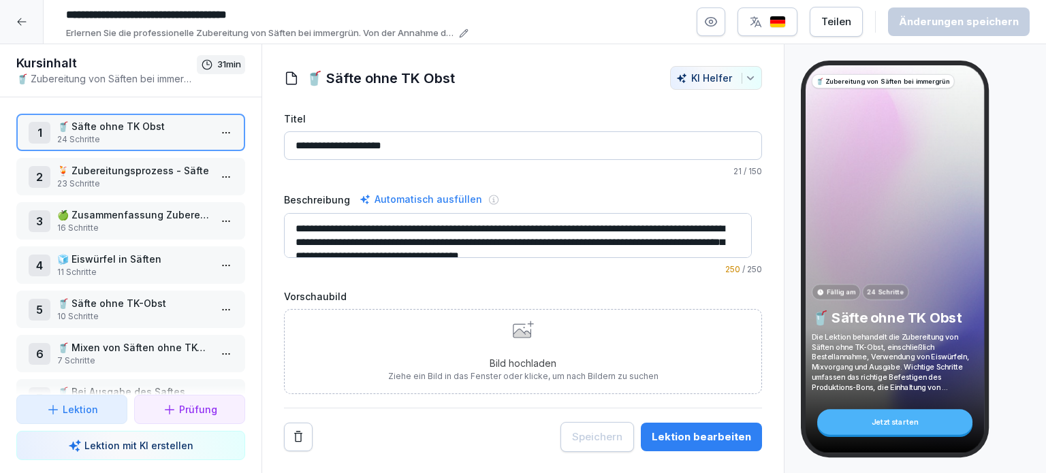
click at [80, 14] on input "**********" at bounding box center [264, 14] width 409 height 23
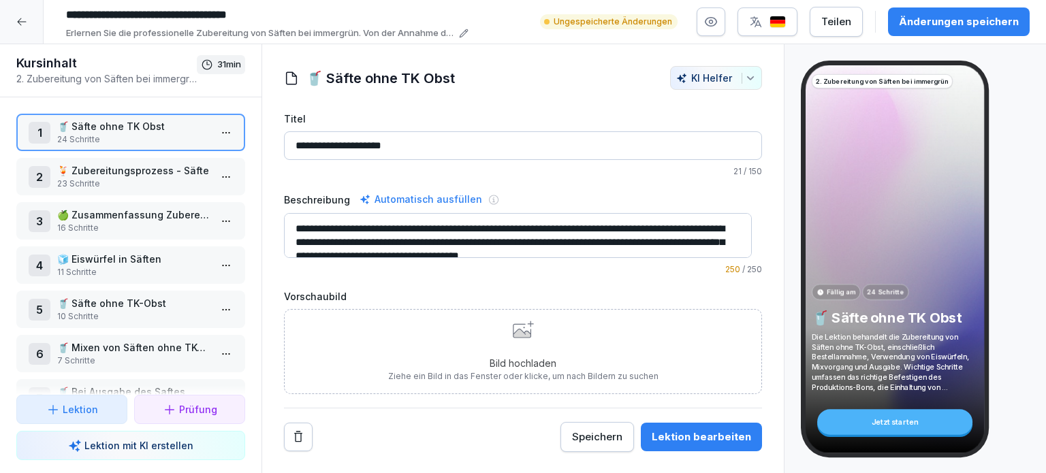
click at [171, 12] on input "**********" at bounding box center [264, 14] width 409 height 23
click at [128, 14] on input "**********" at bounding box center [264, 14] width 409 height 23
type input "**********"
click at [983, 22] on div "Änderungen speichern" at bounding box center [959, 21] width 120 height 15
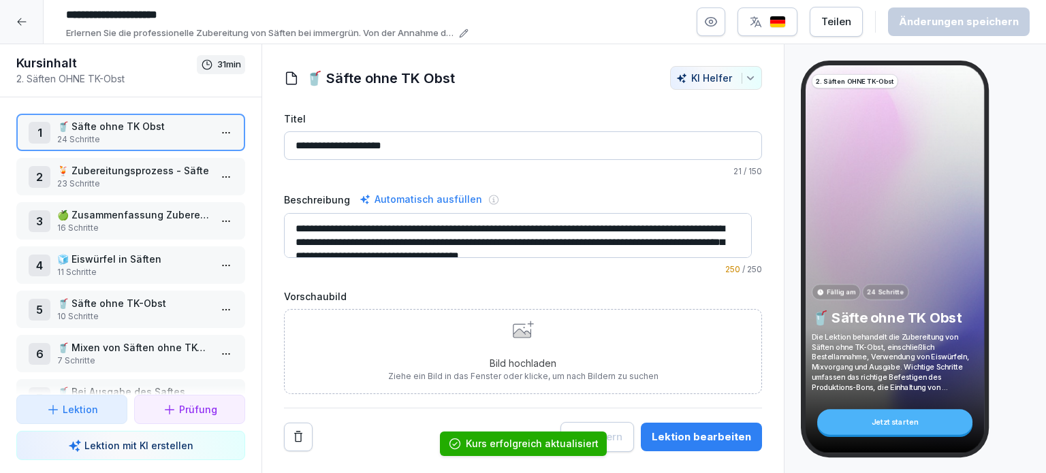
click at [19, 26] on icon at bounding box center [21, 21] width 11 height 11
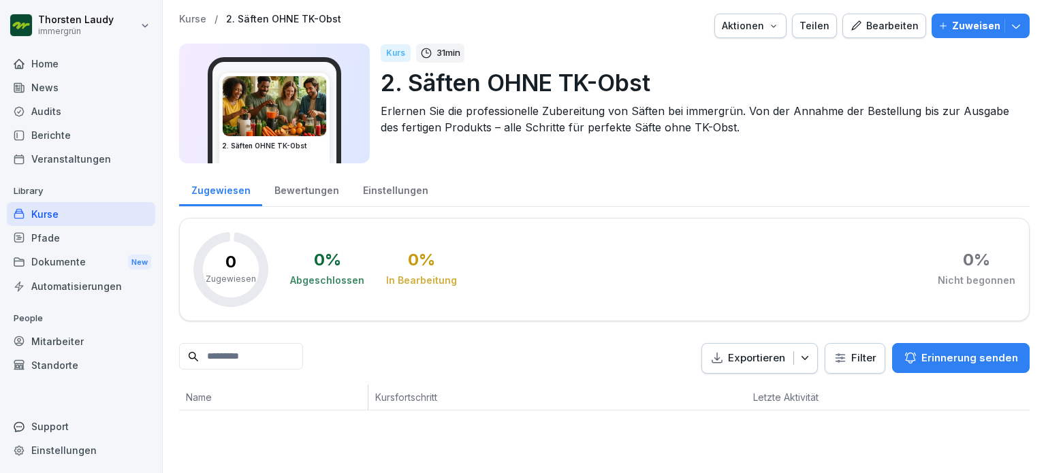
click at [54, 209] on div "Kurse" at bounding box center [81, 214] width 148 height 24
